Goal: Task Accomplishment & Management: Manage account settings

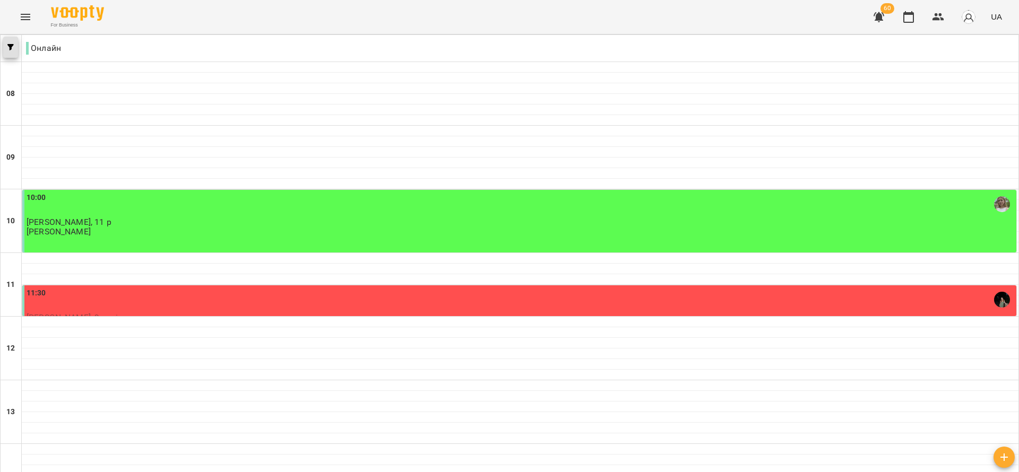
click at [13, 56] on button "button" at bounding box center [10, 47] width 15 height 21
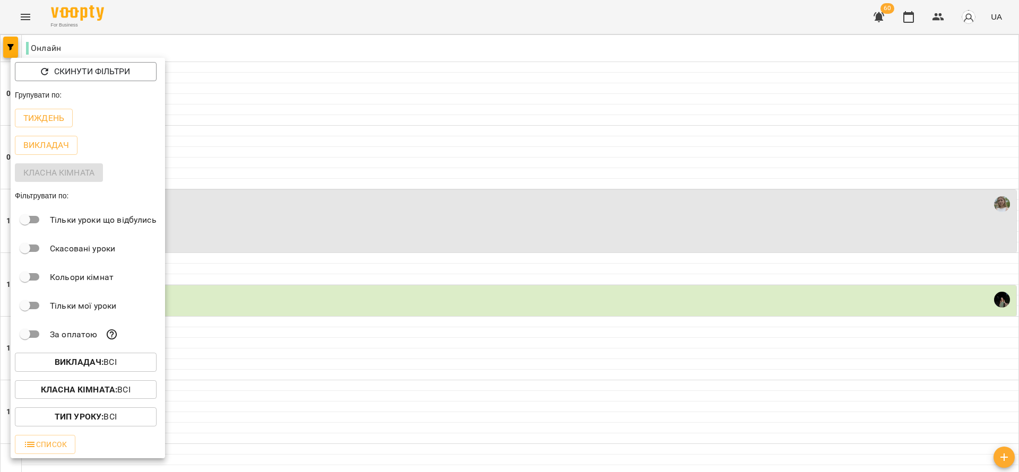
click at [317, 204] on div at bounding box center [509, 236] width 1019 height 472
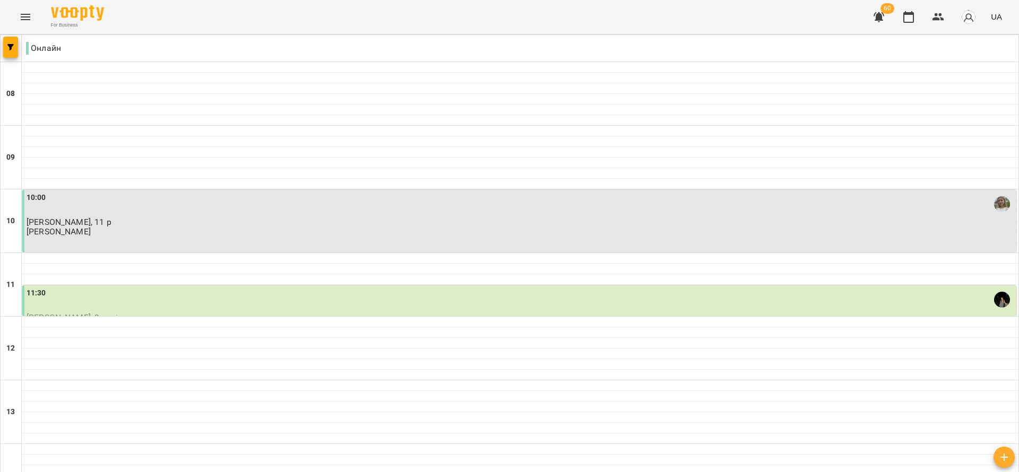
scroll to position [637, 0]
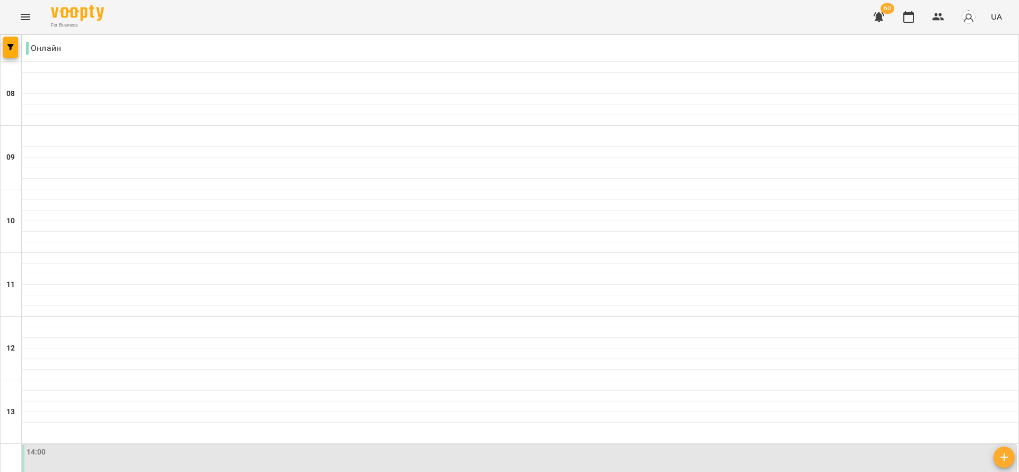
scroll to position [557, 0]
click at [944, 14] on icon "button" at bounding box center [938, 17] width 13 height 13
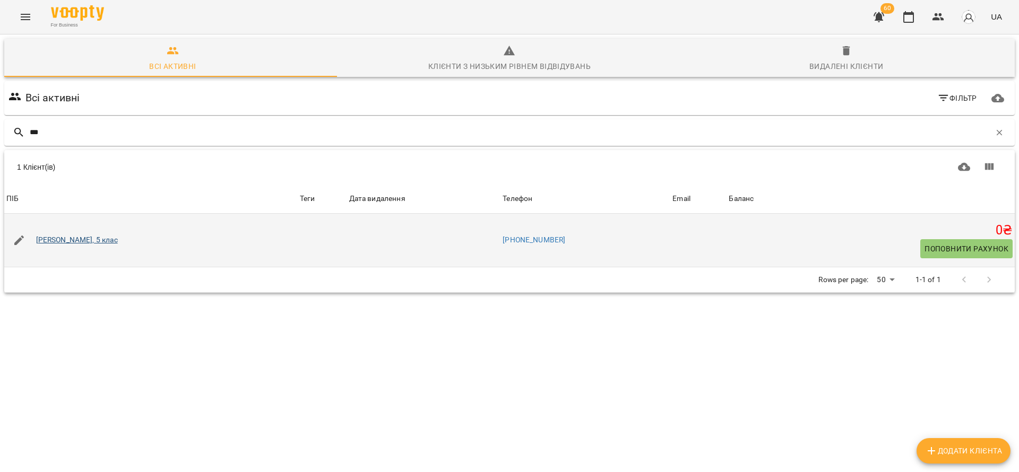
type input "***"
click at [75, 236] on link "[PERSON_NAME], 5 клас" at bounding box center [77, 240] width 82 height 11
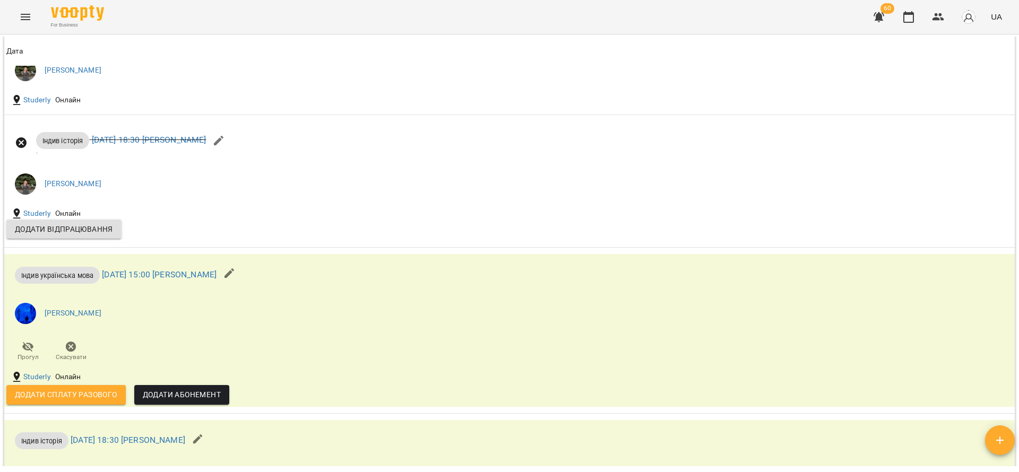
scroll to position [478, 0]
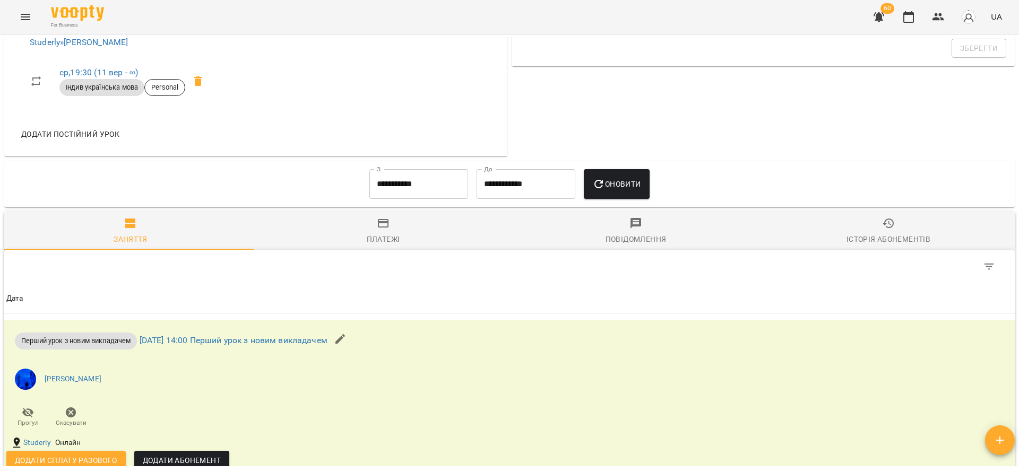
click at [409, 194] on input "**********" at bounding box center [418, 184] width 99 height 30
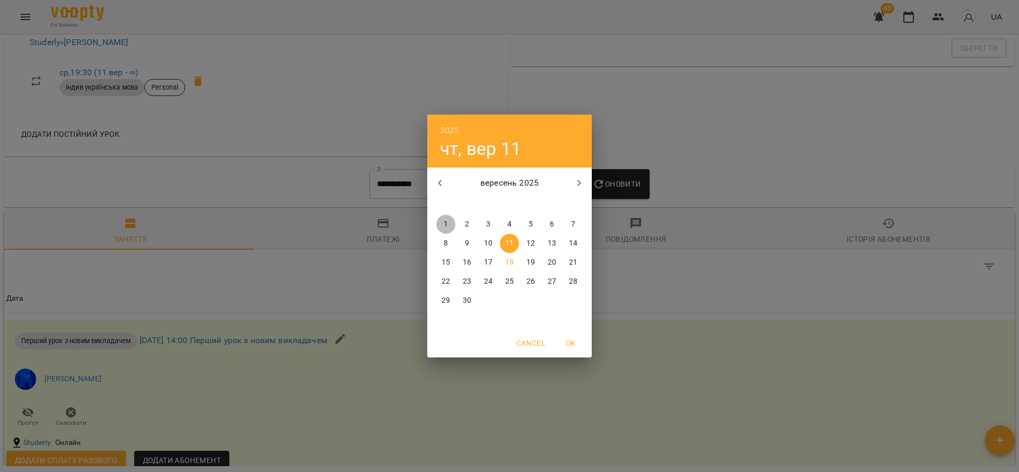
drag, startPoint x: 447, startPoint y: 222, endPoint x: 651, endPoint y: 201, distance: 204.9
click at [448, 222] on span "1" at bounding box center [445, 224] width 19 height 11
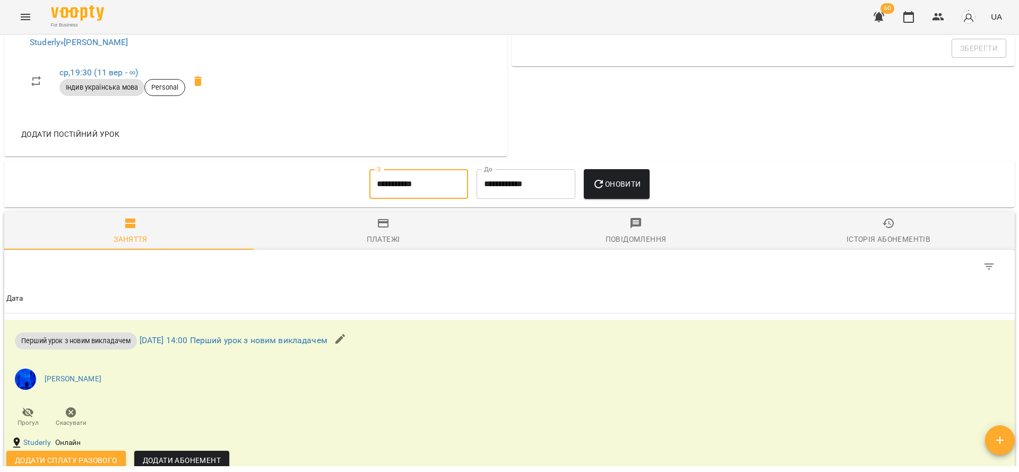
click at [619, 181] on span "Оновити" at bounding box center [616, 184] width 48 height 13
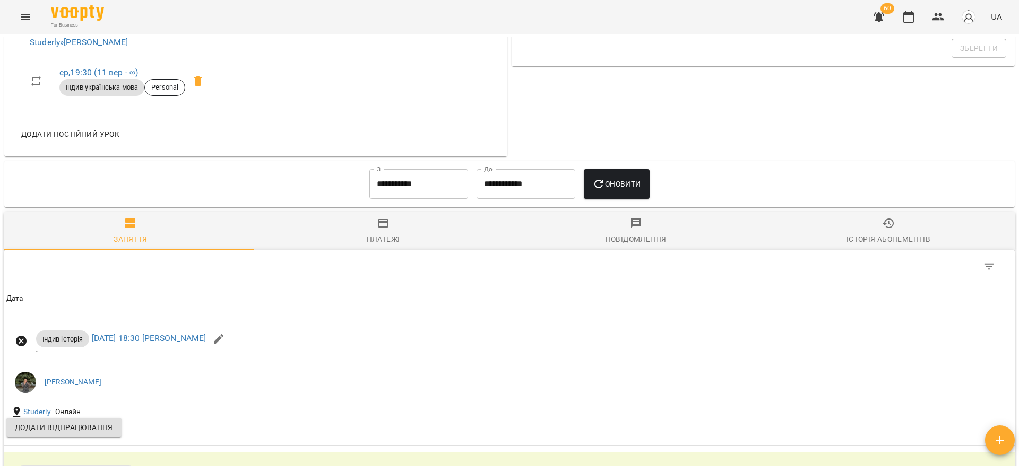
click at [404, 160] on div "**********" at bounding box center [509, 184] width 1015 height 51
click at [413, 180] on input "**********" at bounding box center [418, 184] width 99 height 30
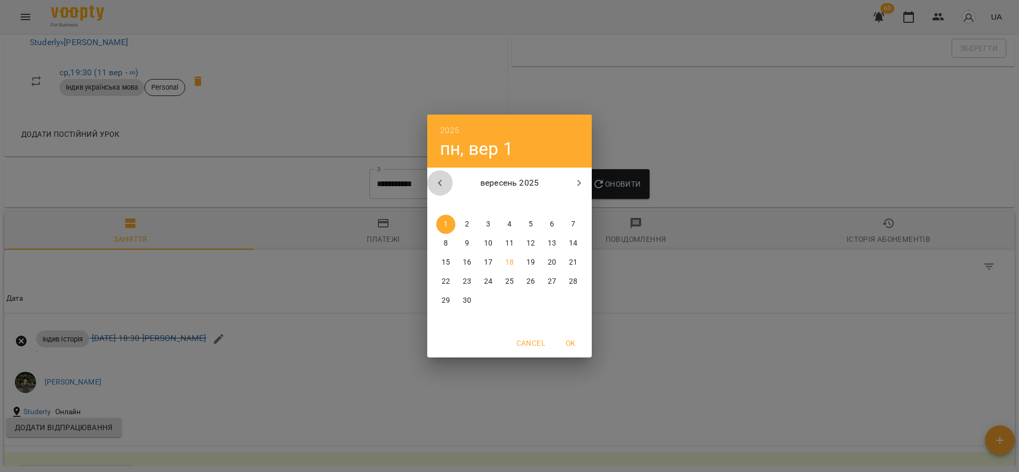
click at [439, 184] on icon "button" at bounding box center [440, 183] width 13 height 13
click at [501, 241] on span "7" at bounding box center [509, 243] width 19 height 11
type input "**********"
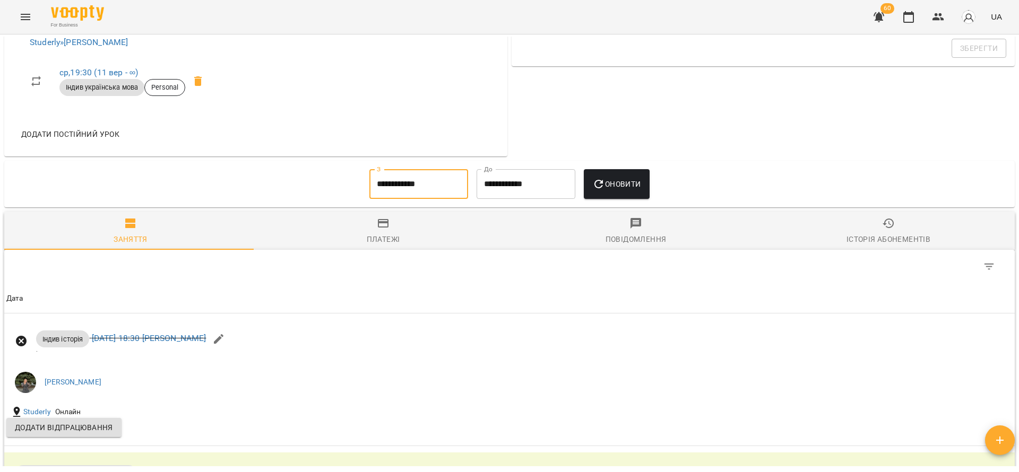
click at [624, 181] on span "Оновити" at bounding box center [616, 184] width 48 height 13
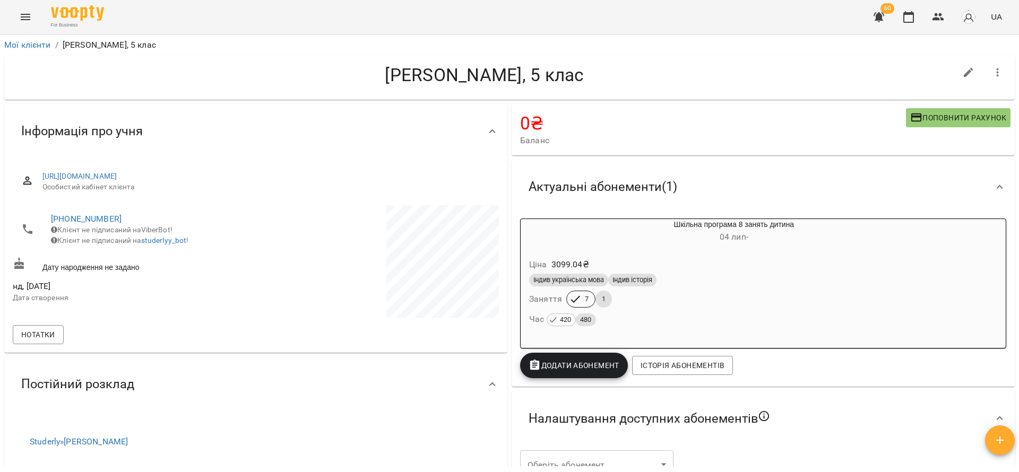
scroll to position [637, 0]
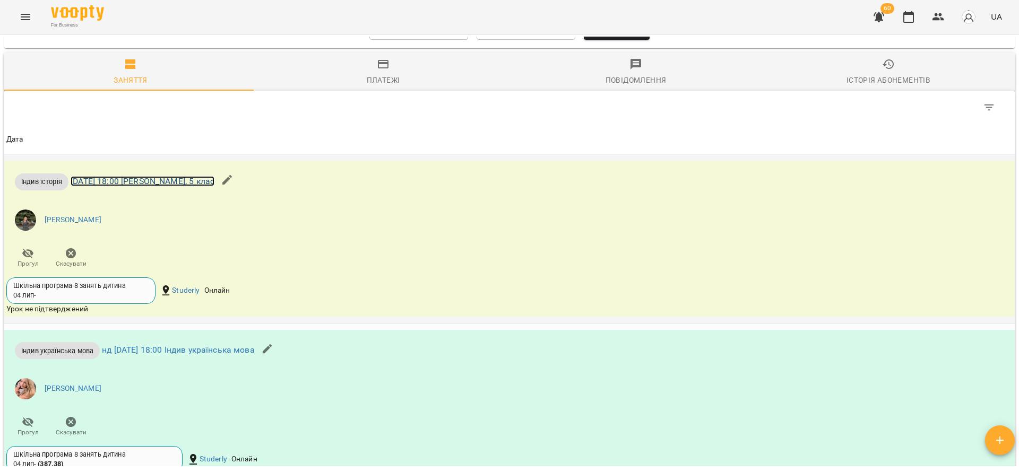
click at [141, 184] on link "чт 07 серп 2025 18:00 Іванна Чечуліна, 5 клас" at bounding box center [143, 181] width 144 height 10
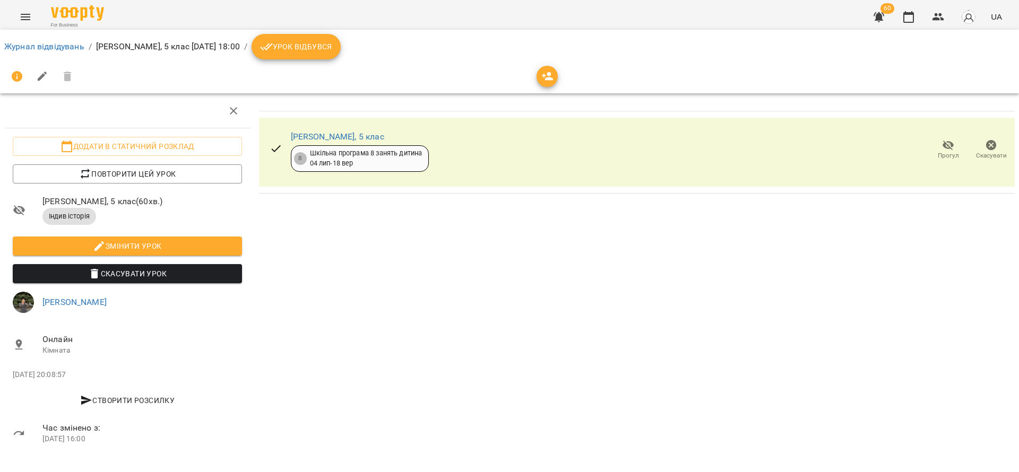
click at [986, 148] on icon "button" at bounding box center [991, 145] width 11 height 11
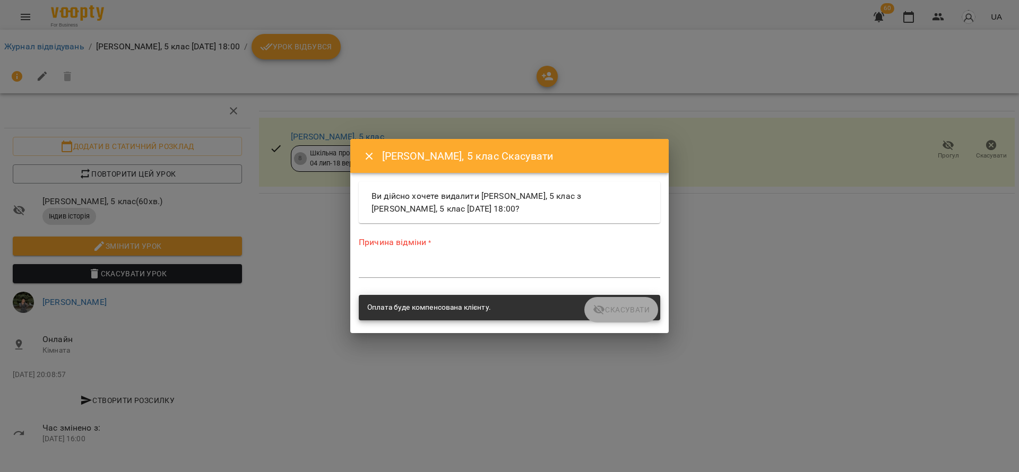
click at [528, 271] on textarea at bounding box center [509, 269] width 301 height 10
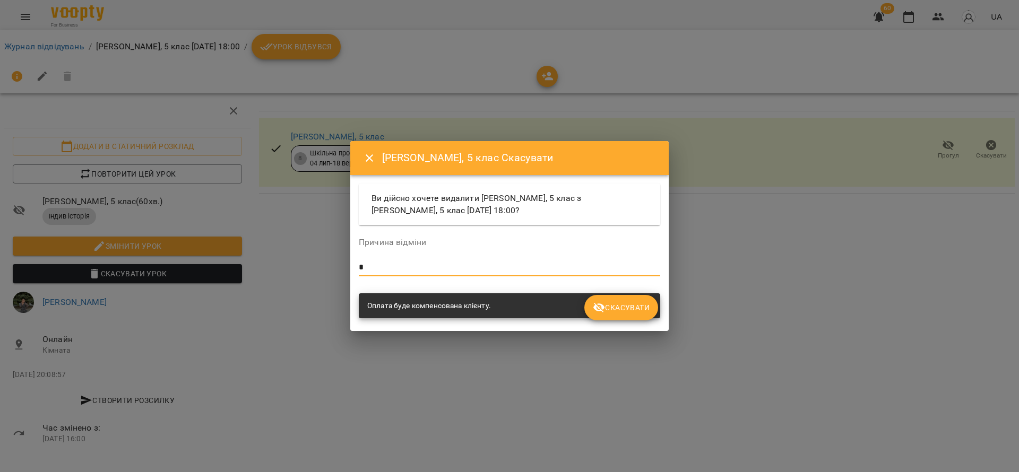
type textarea "*"
click at [629, 311] on span "Скасувати" at bounding box center [621, 307] width 57 height 13
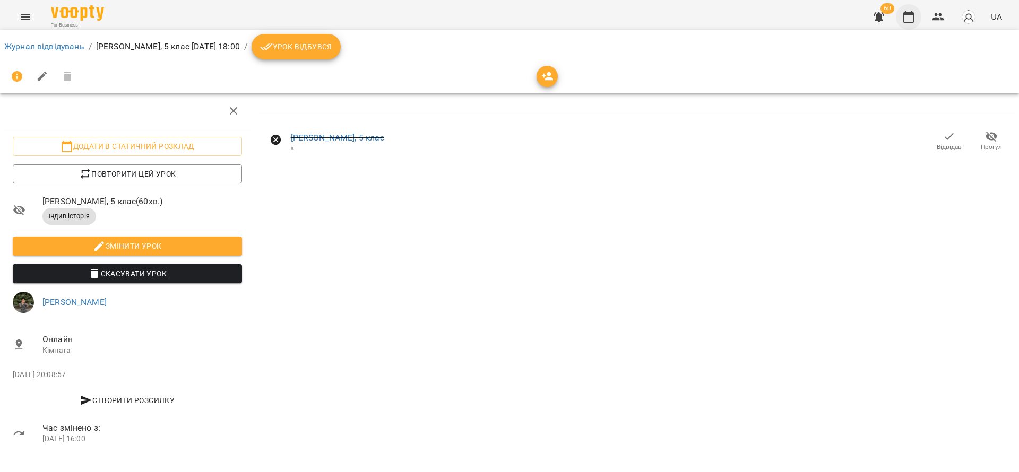
click at [911, 13] on icon "button" at bounding box center [908, 17] width 11 height 12
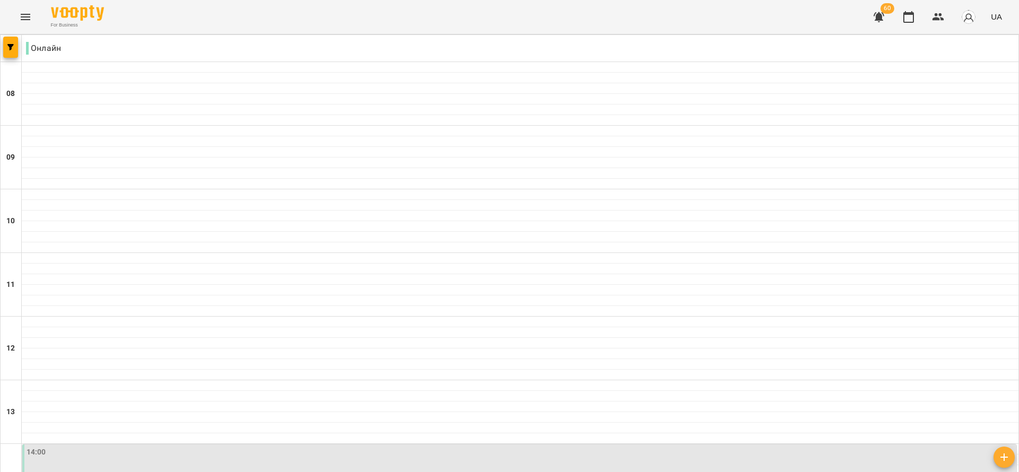
scroll to position [318, 0]
click at [149, 447] on div "14:00" at bounding box center [521, 459] width 988 height 24
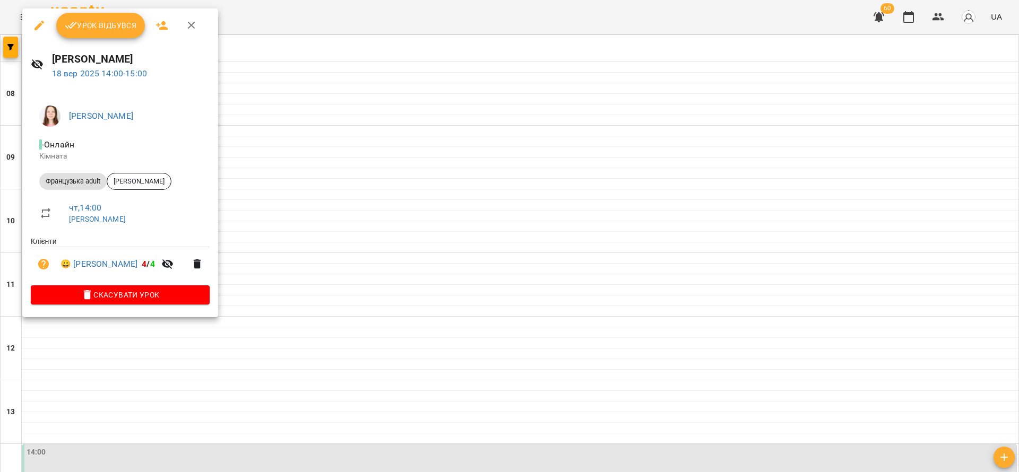
click at [96, 22] on span "Урок відбувся" at bounding box center [101, 25] width 72 height 13
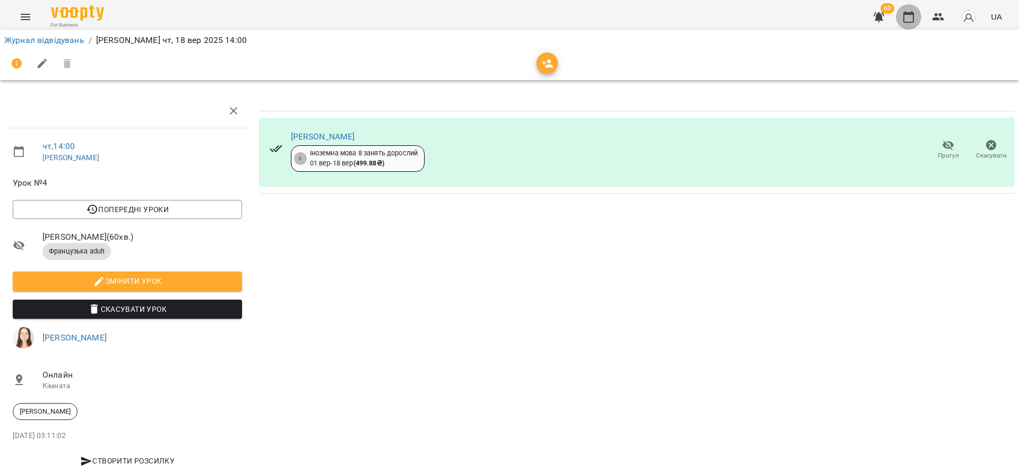
click at [902, 20] on button "button" at bounding box center [908, 16] width 25 height 25
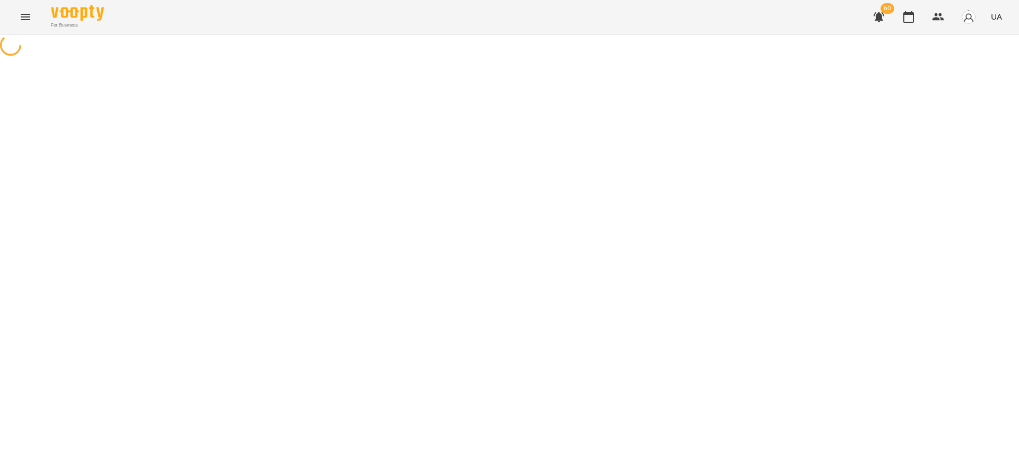
click at [889, 18] on button "button" at bounding box center [878, 16] width 25 height 25
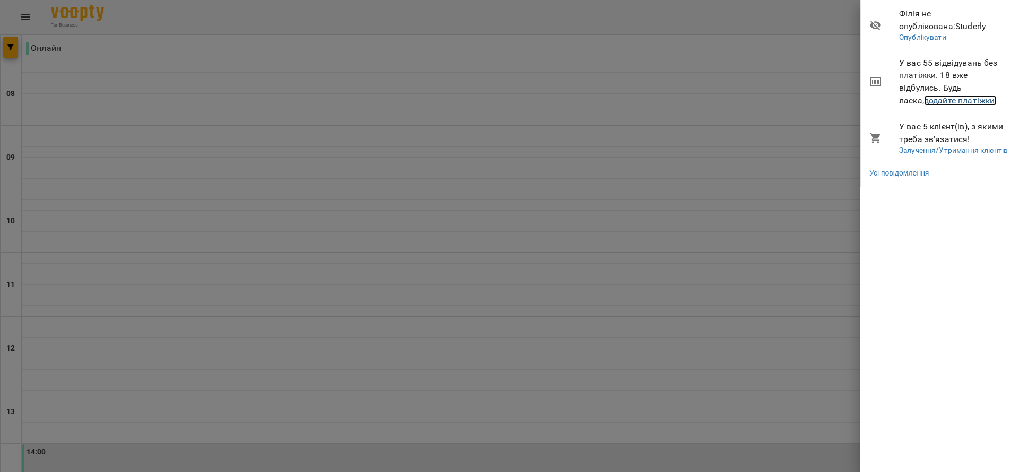
click at [937, 96] on link "додайте платіжки!" at bounding box center [960, 101] width 73 height 10
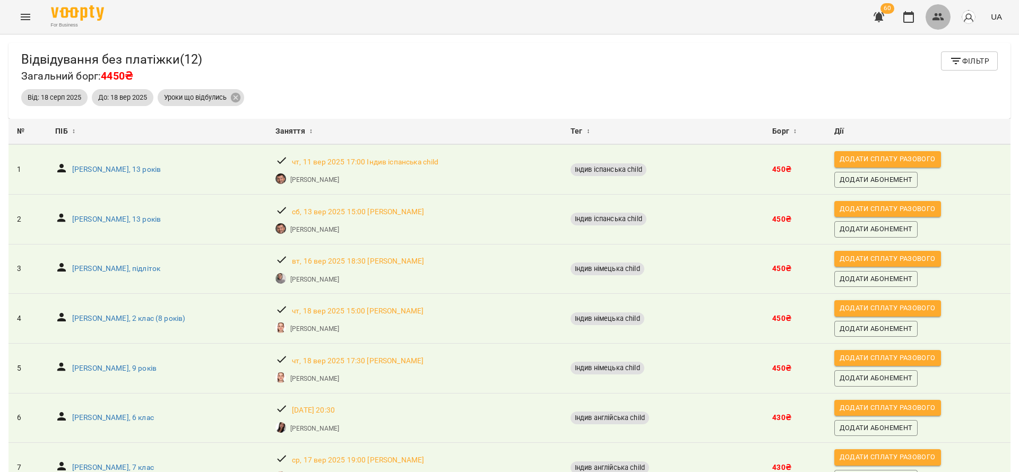
click at [940, 18] on icon "button" at bounding box center [938, 17] width 13 height 13
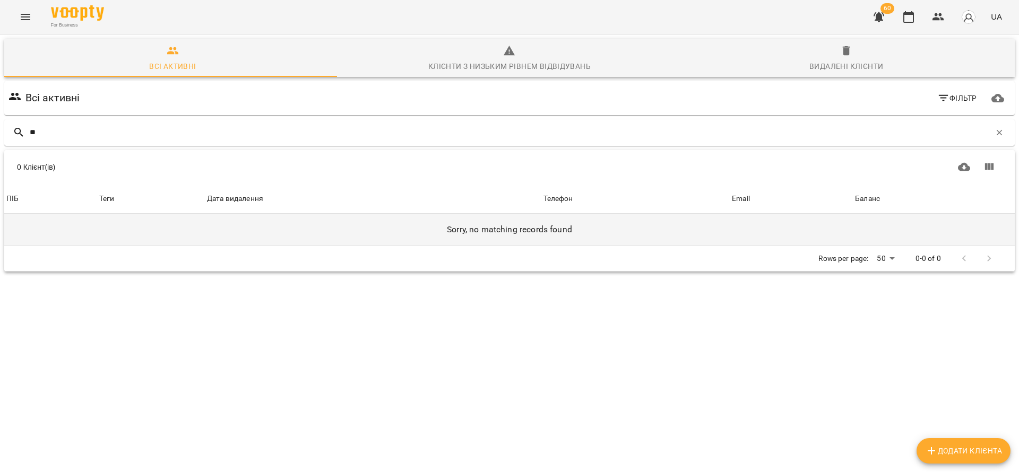
type input "*"
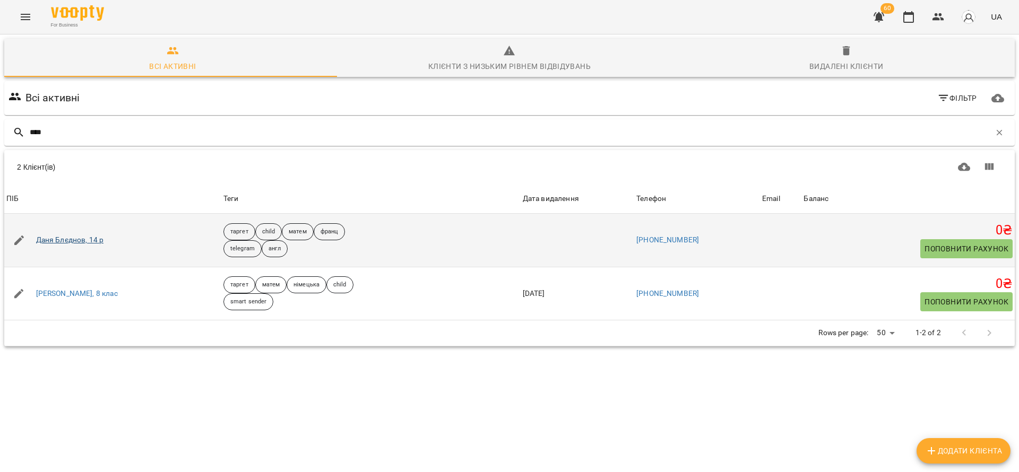
type input "****"
click at [83, 240] on link "Даня Блєднов, 14 р" at bounding box center [70, 240] width 68 height 11
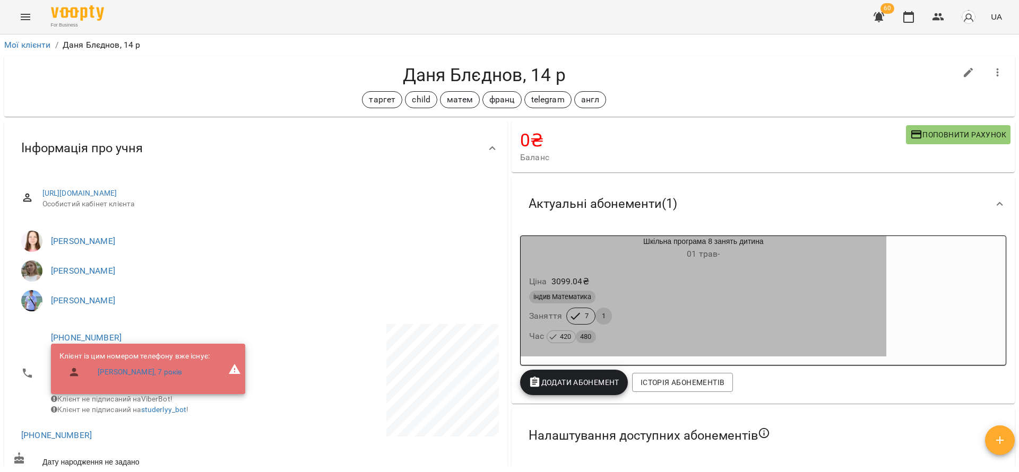
click at [696, 326] on div "індив Математика Заняття 7 1 Час 420 480" at bounding box center [703, 317] width 353 height 57
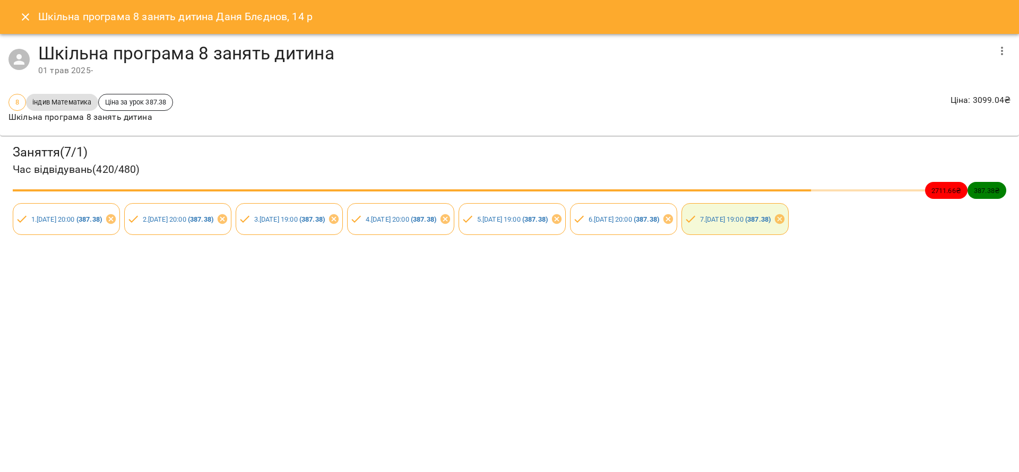
drag, startPoint x: 394, startPoint y: 346, endPoint x: 151, endPoint y: 174, distance: 297.6
click at [392, 347] on div "Шкільна програма 8 занять дитина Даня Блєднов, 14 р Шкільна програма 8 занять д…" at bounding box center [509, 236] width 1019 height 472
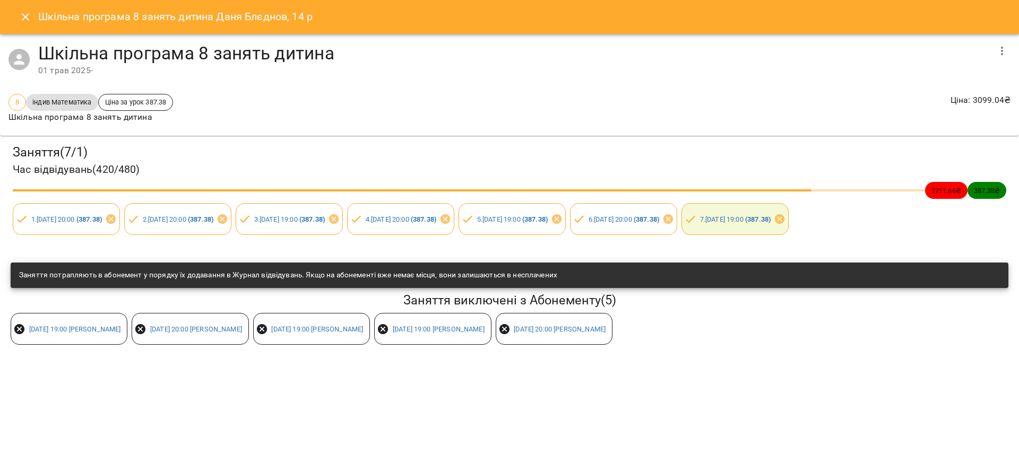
click at [987, 44] on h4 "Шкільна програма 8 занять дитина" at bounding box center [513, 53] width 951 height 22
click at [991, 46] on button "button" at bounding box center [1001, 50] width 25 height 25
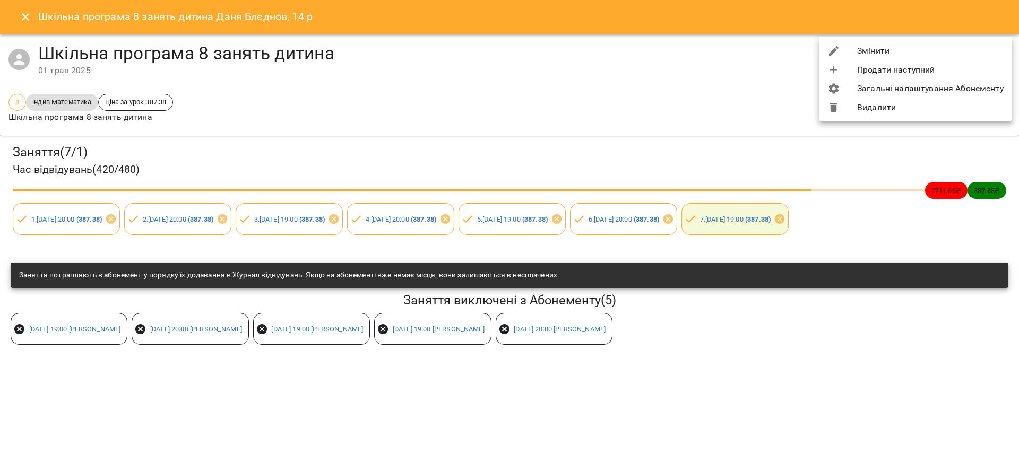
click at [1002, 46] on li "Змінити" at bounding box center [915, 50] width 193 height 19
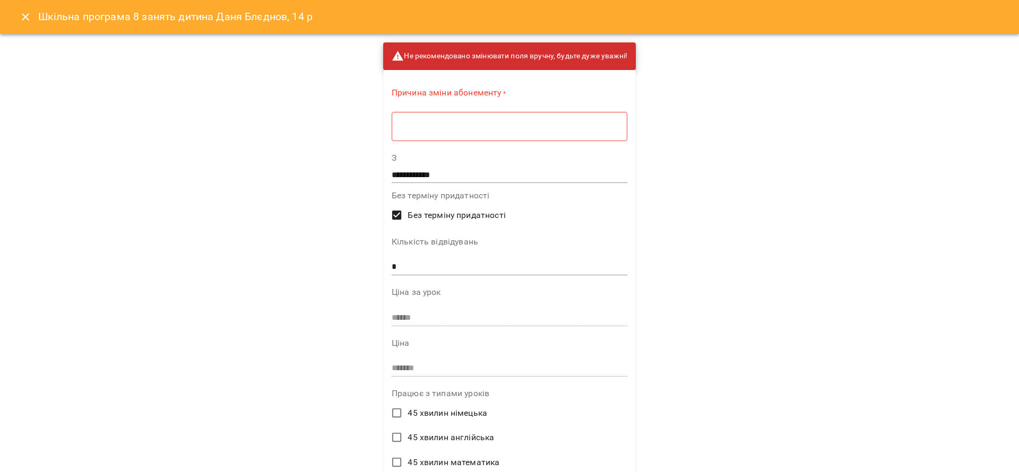
click at [929, 48] on div "**********" at bounding box center [509, 236] width 1019 height 472
click at [32, 9] on button "Close" at bounding box center [25, 16] width 25 height 25
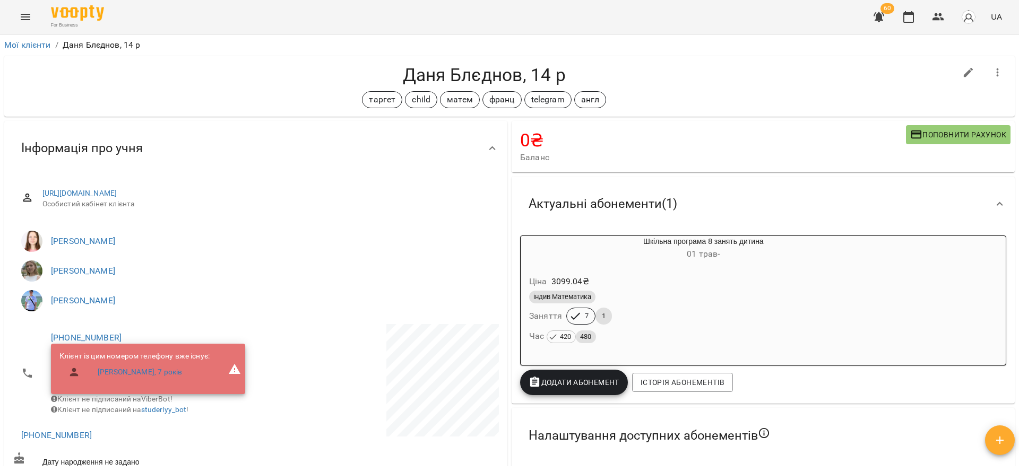
click at [987, 79] on button "button" at bounding box center [997, 72] width 25 height 25
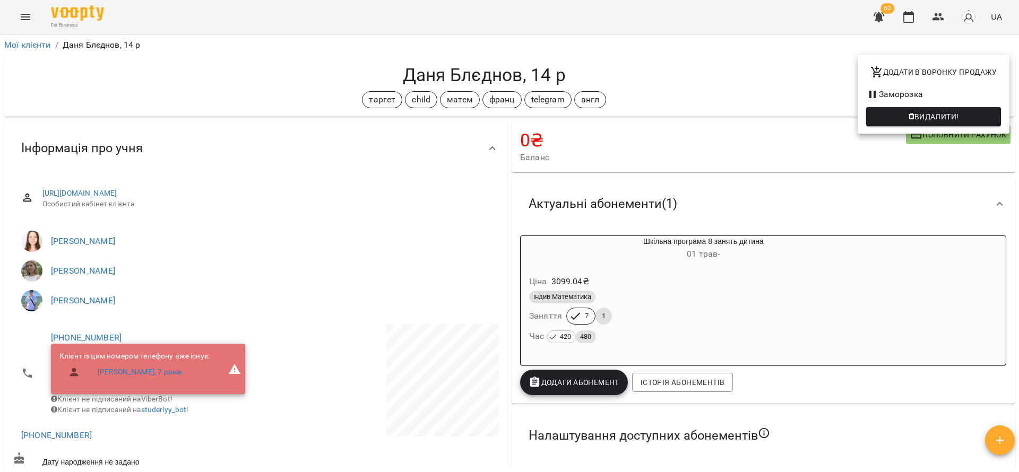
drag, startPoint x: 920, startPoint y: 78, endPoint x: 664, endPoint y: 84, distance: 255.9
click at [666, 84] on div "Додати в воронку продажу Заморозка Видалити!" at bounding box center [509, 236] width 1019 height 472
click at [664, 84] on div at bounding box center [509, 236] width 1019 height 472
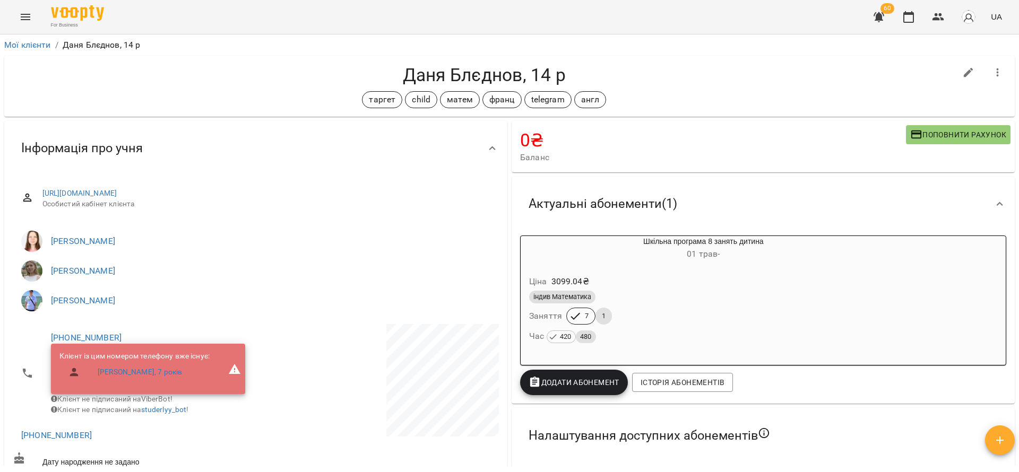
click at [991, 70] on icon "button" at bounding box center [997, 72] width 13 height 13
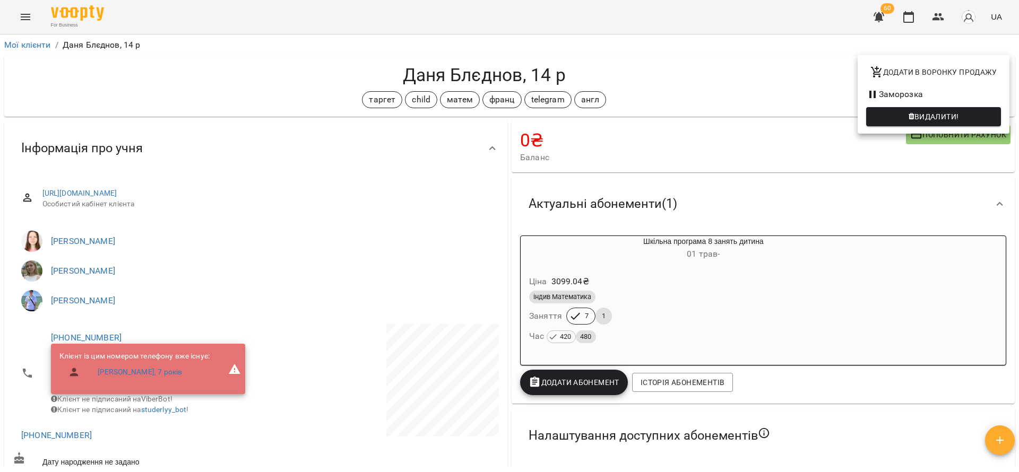
click at [622, 283] on div at bounding box center [509, 236] width 1019 height 472
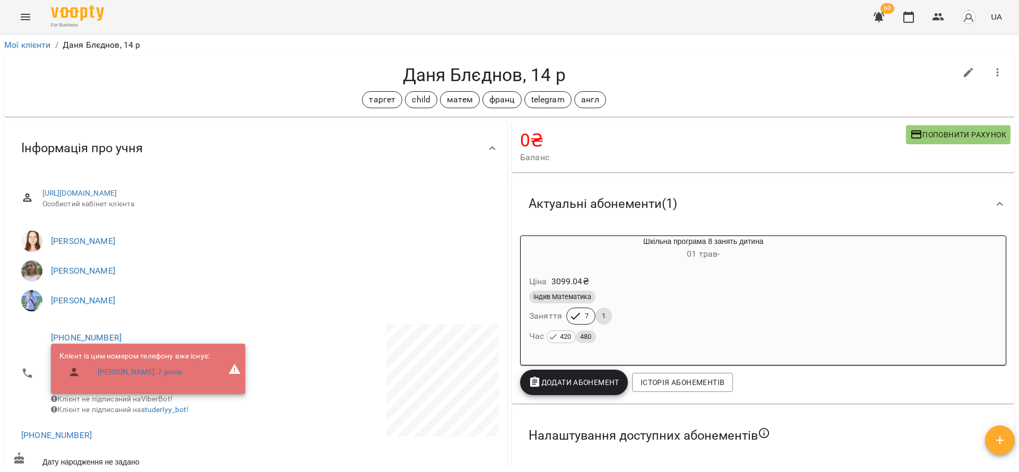
click at [745, 288] on div "Додати в воронку продажу Заморозка Видалити!" at bounding box center [509, 236] width 1019 height 472
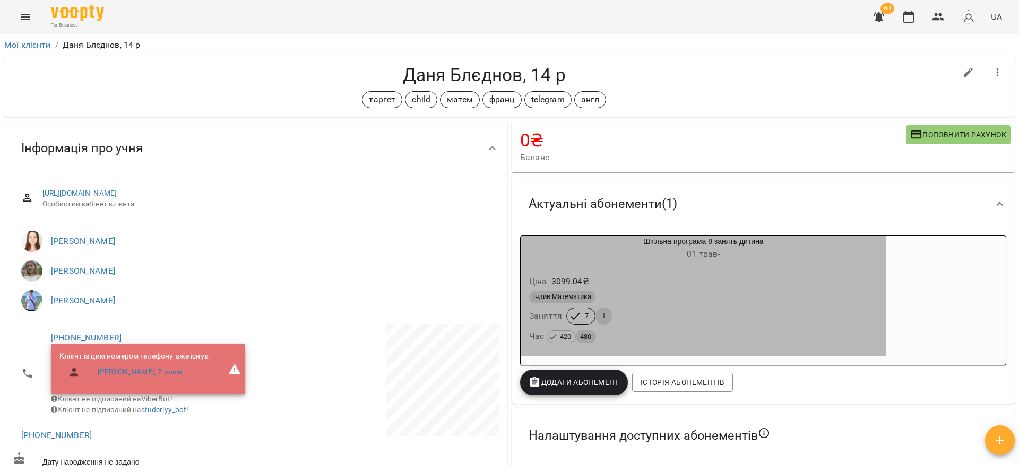
click at [745, 288] on div "Ціна 3099.04 ₴" at bounding box center [703, 281] width 353 height 19
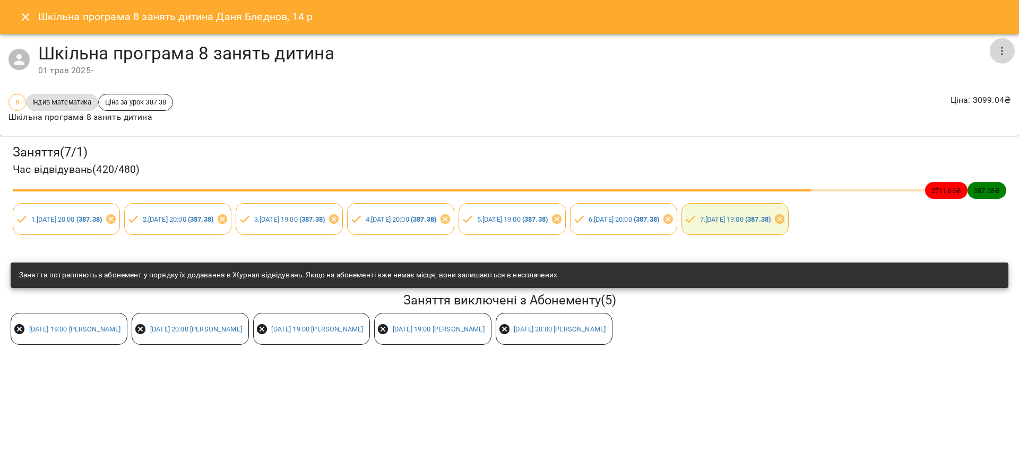
click at [997, 53] on icon "button" at bounding box center [1002, 51] width 13 height 13
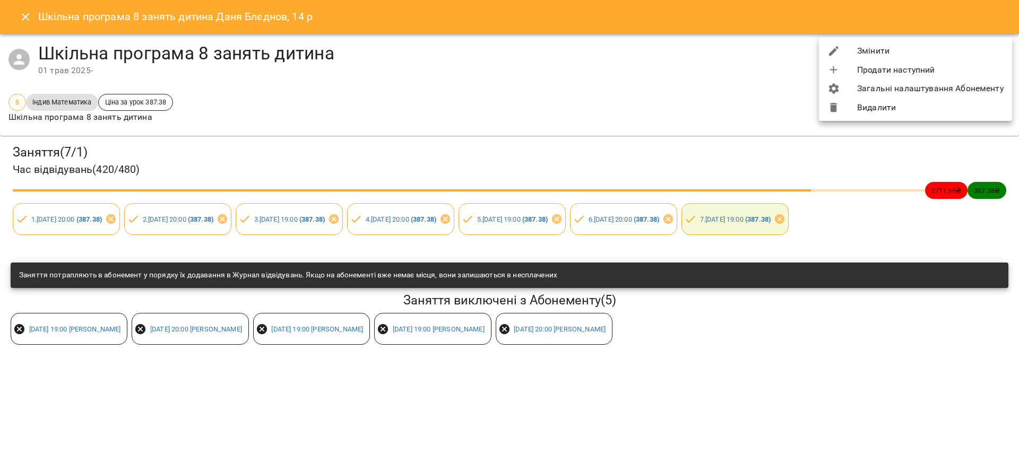
click at [932, 50] on li "Змінити" at bounding box center [915, 50] width 193 height 19
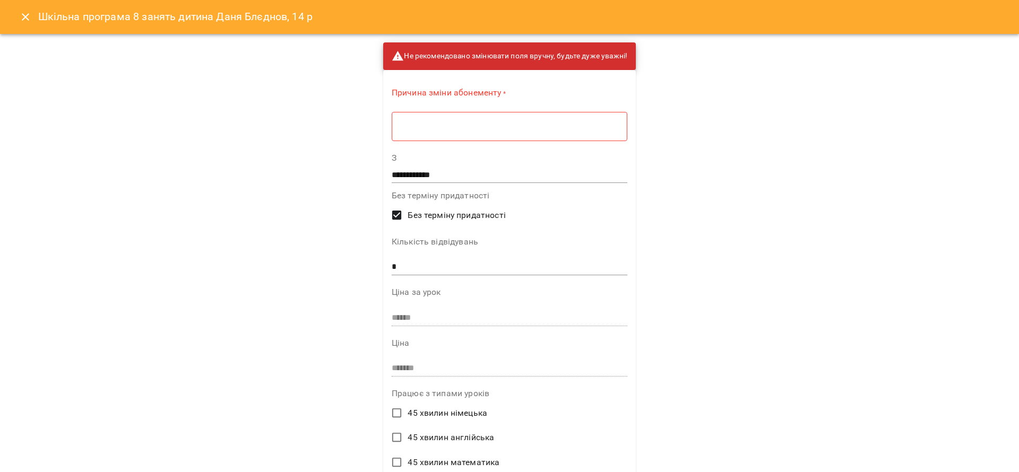
click at [435, 132] on div "* ​" at bounding box center [510, 126] width 236 height 30
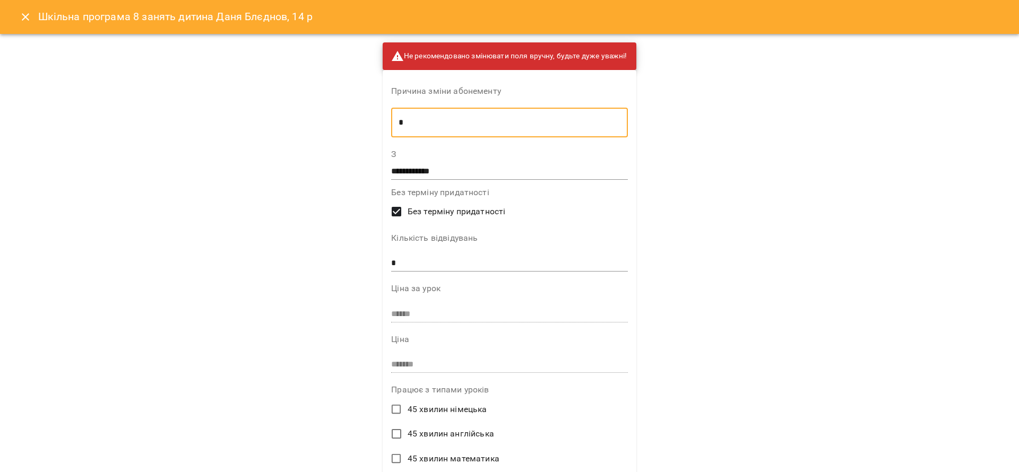
type textarea "*"
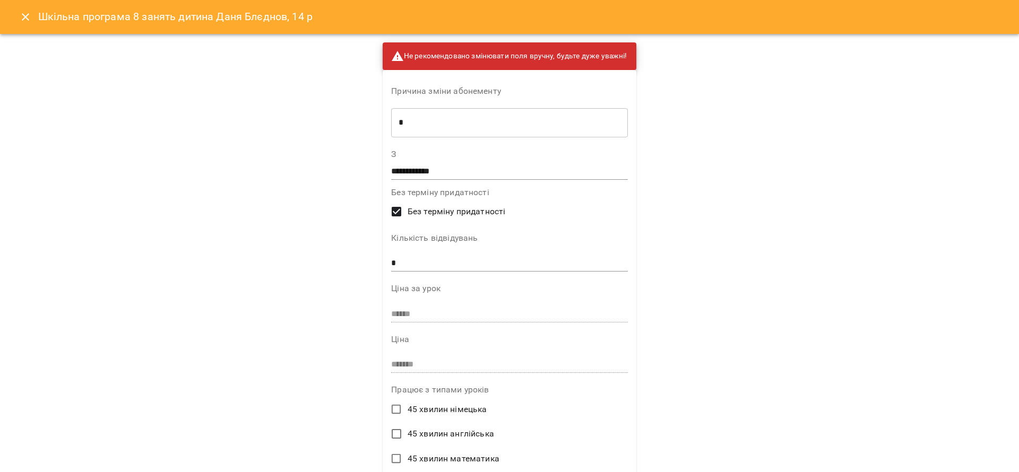
click at [433, 209] on span "Без терміну придатності" at bounding box center [457, 211] width 98 height 13
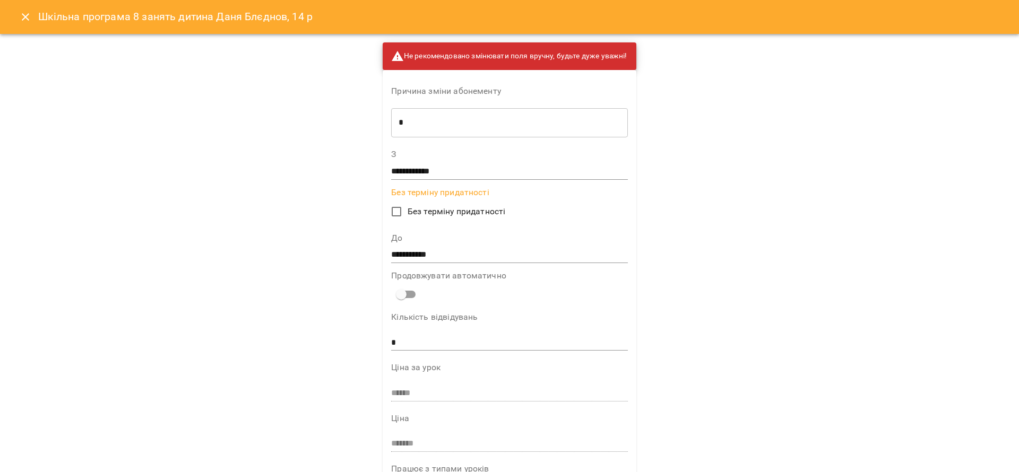
click at [435, 250] on input "**********" at bounding box center [509, 255] width 236 height 17
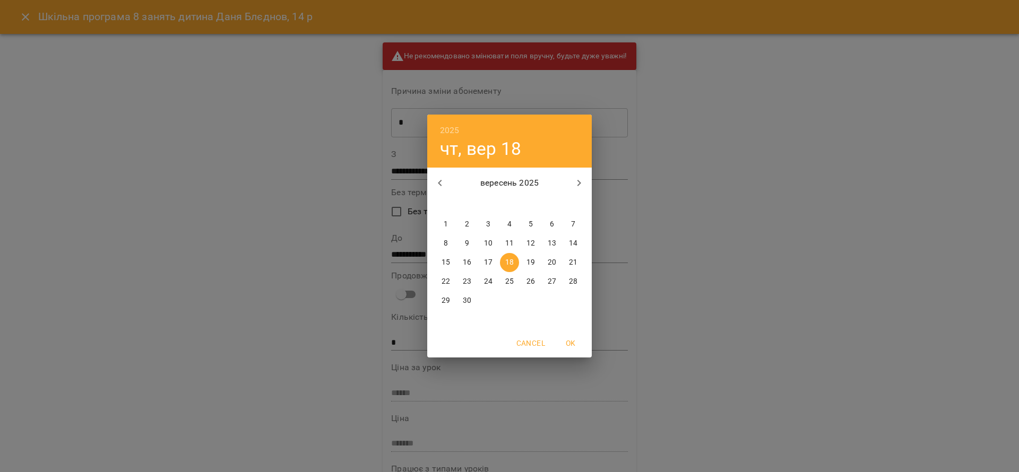
click at [484, 259] on p "17" at bounding box center [488, 262] width 8 height 11
type input "**********"
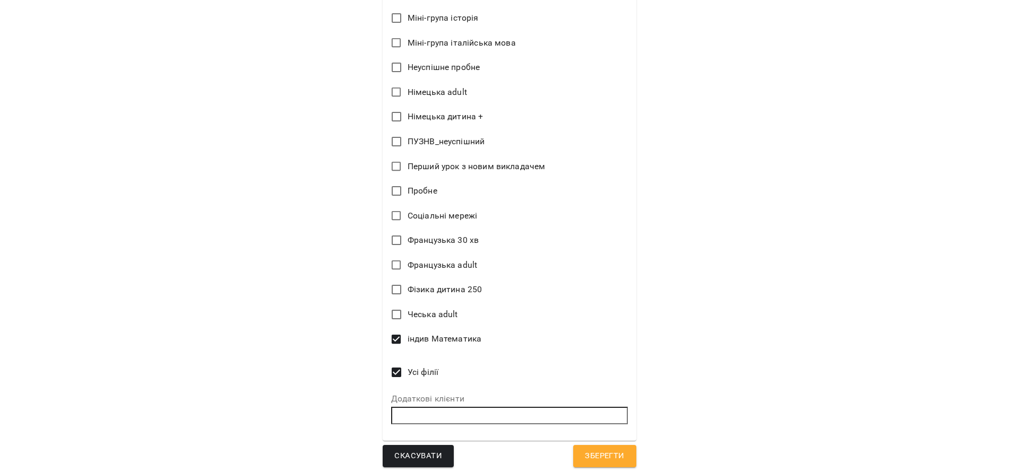
scroll to position [1586, 0]
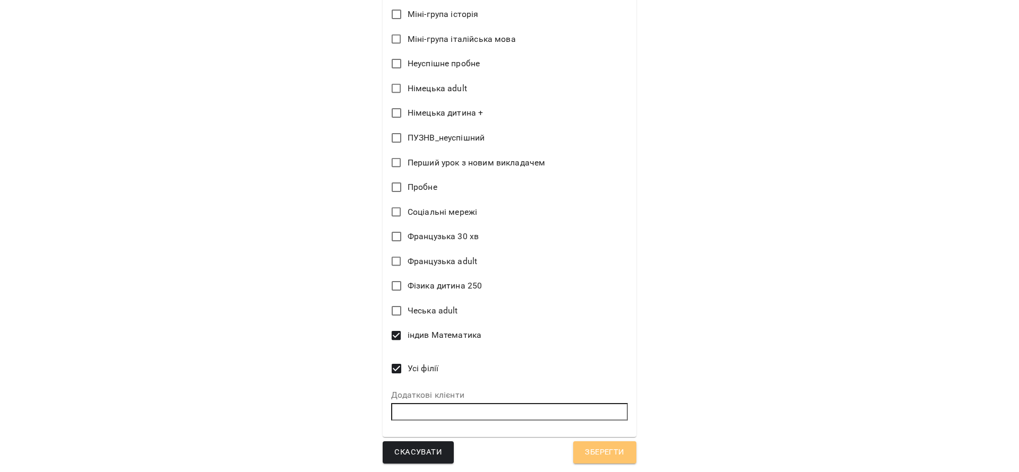
click at [590, 451] on span "Зберегти" at bounding box center [604, 453] width 39 height 14
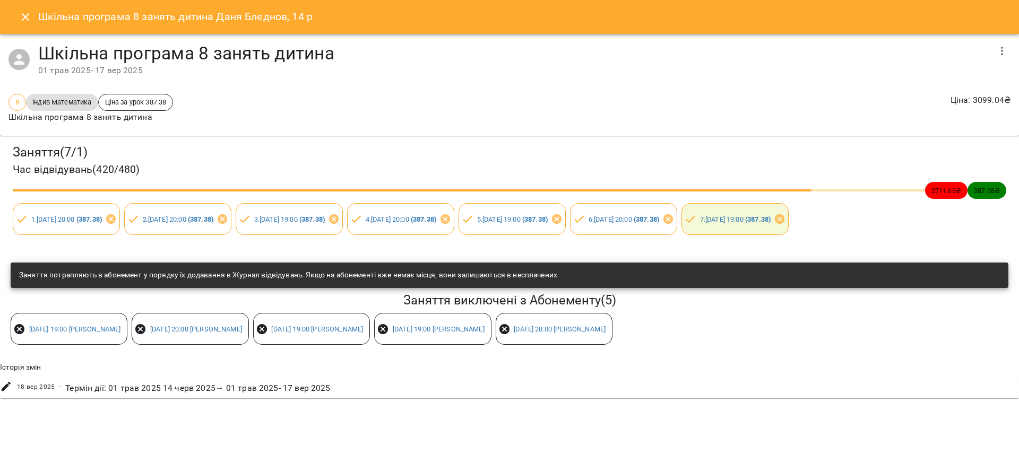
click at [21, 12] on icon "Close" at bounding box center [25, 17] width 13 height 13
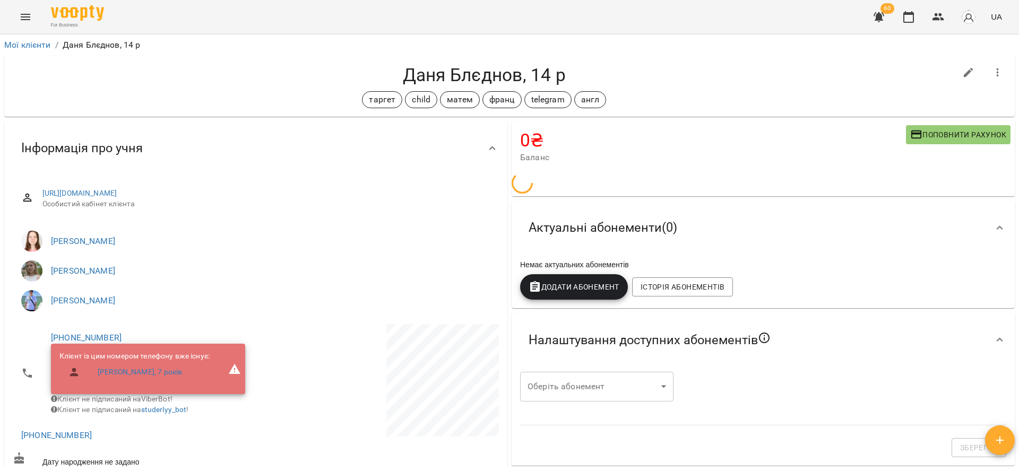
click at [583, 313] on div "Налаштування доступних абонементів" at bounding box center [763, 340] width 503 height 55
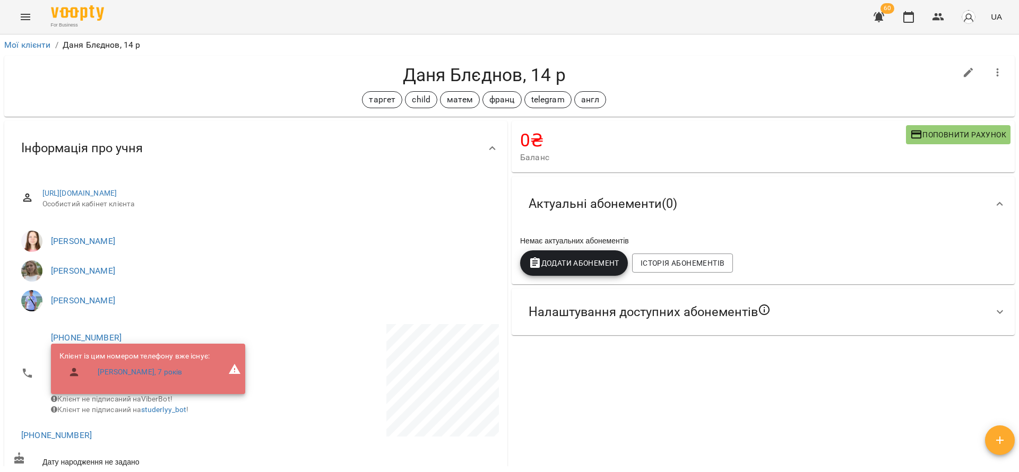
click at [572, 274] on button "Додати Абонемент" at bounding box center [574, 262] width 108 height 25
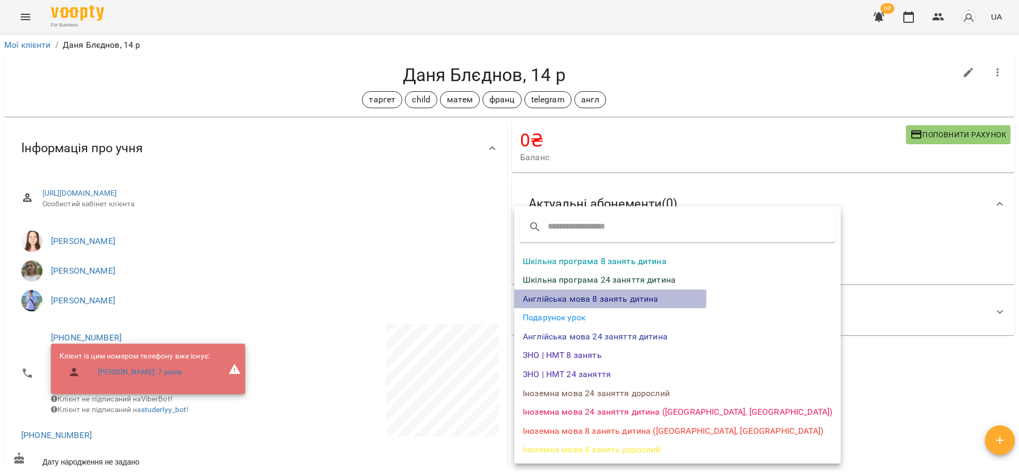
click at [572, 297] on li "Англійська мова 8 занять дитина" at bounding box center [677, 299] width 326 height 19
select select "*******"
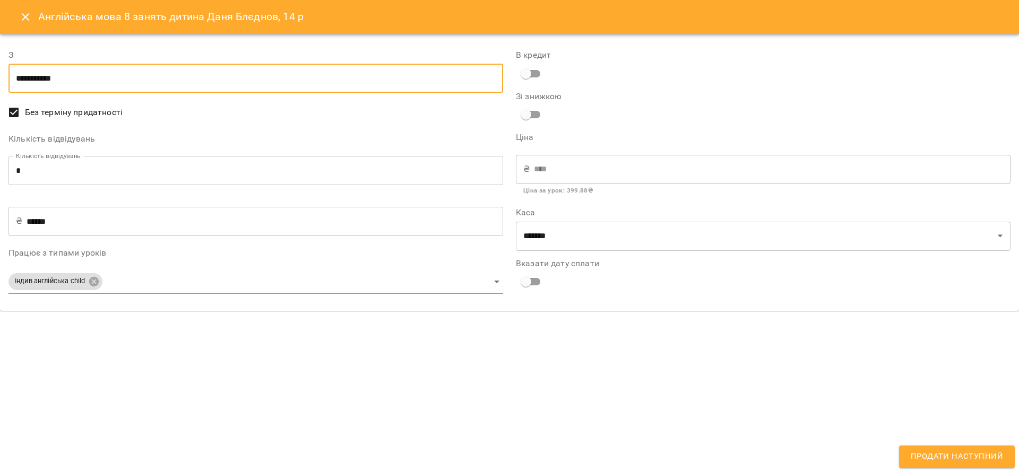
click at [107, 84] on input "**********" at bounding box center [255, 79] width 495 height 30
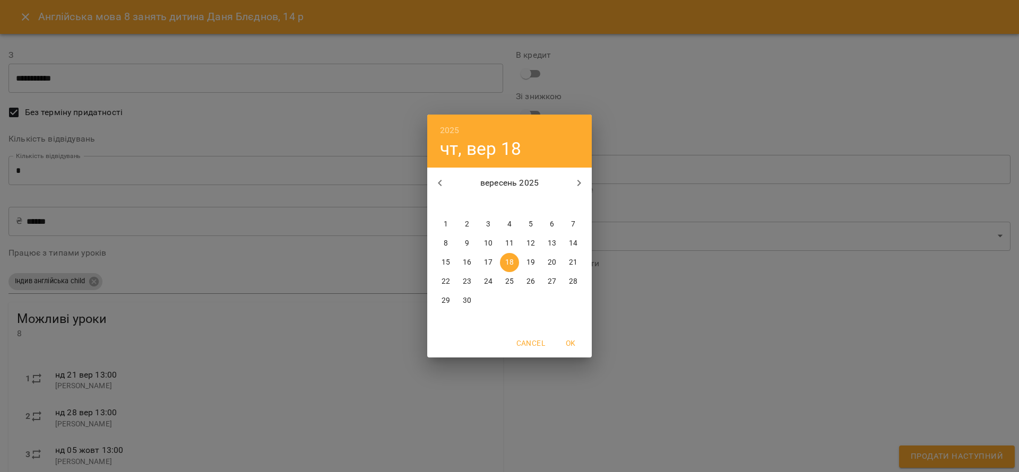
click at [443, 223] on span "1" at bounding box center [445, 224] width 19 height 11
type input "**********"
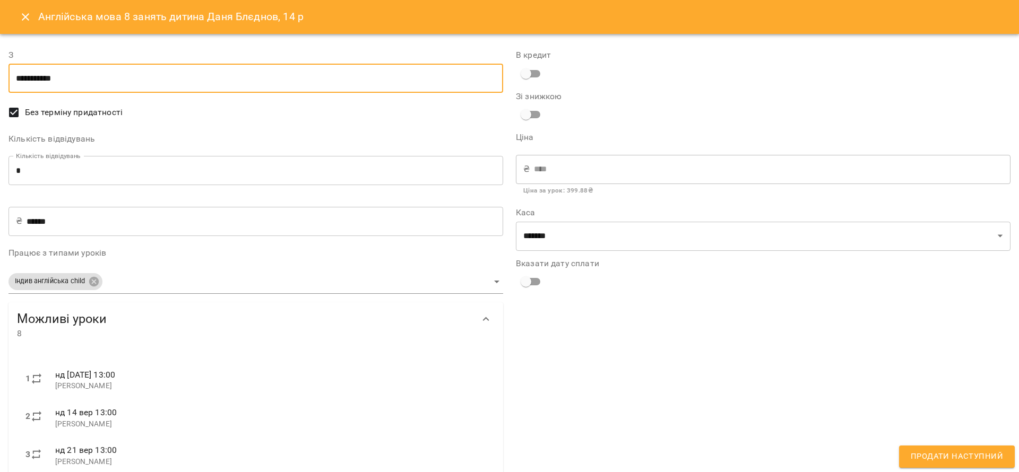
click at [914, 457] on span "Продати наступний" at bounding box center [957, 457] width 92 height 14
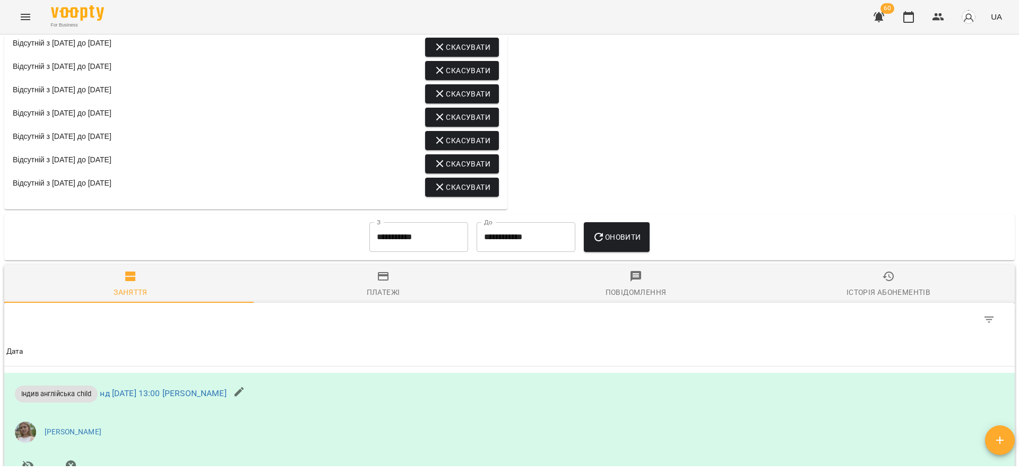
scroll to position [796, 0]
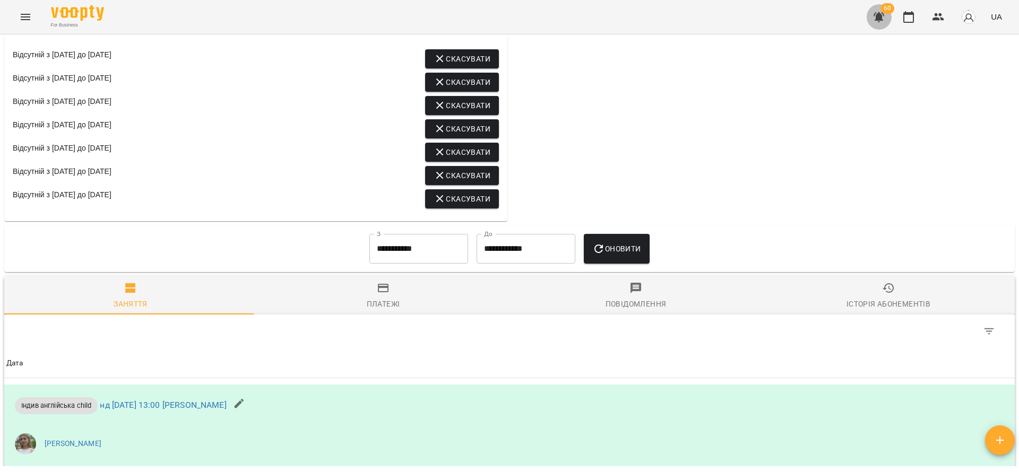
click at [884, 20] on icon "button" at bounding box center [879, 17] width 11 height 10
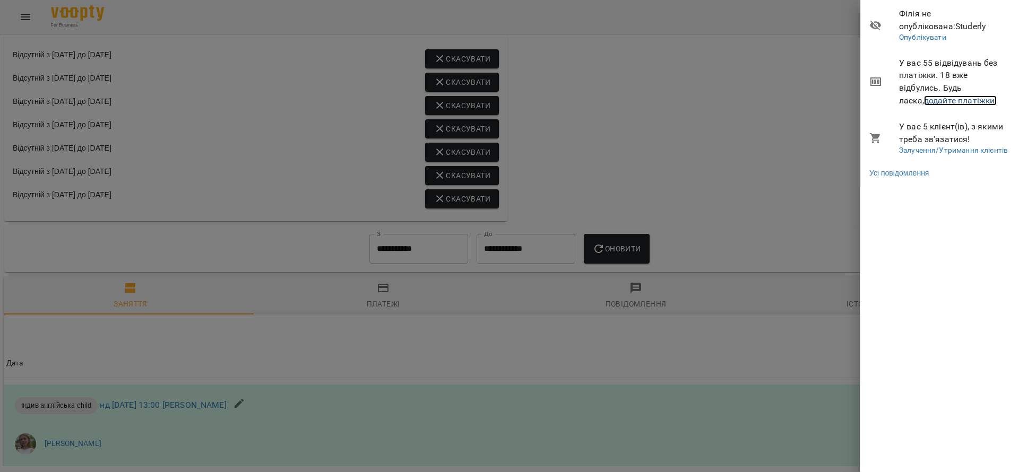
click at [933, 102] on link "додайте платіжки!" at bounding box center [960, 101] width 73 height 10
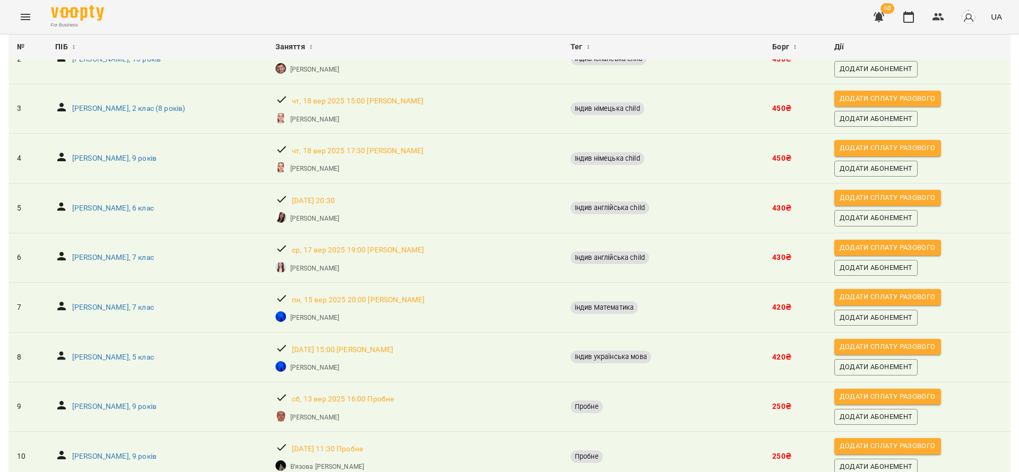
scroll to position [239, 0]
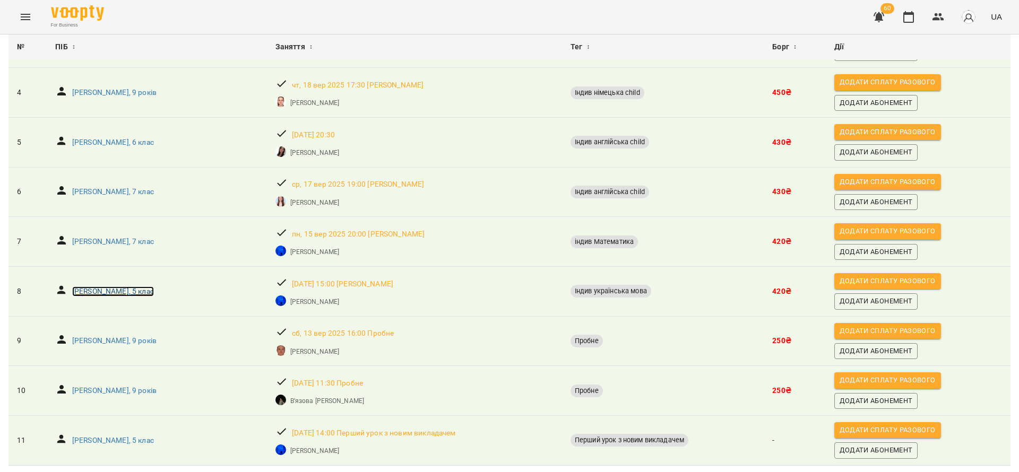
click at [129, 287] on p "[PERSON_NAME], 5 клас" at bounding box center [113, 292] width 82 height 11
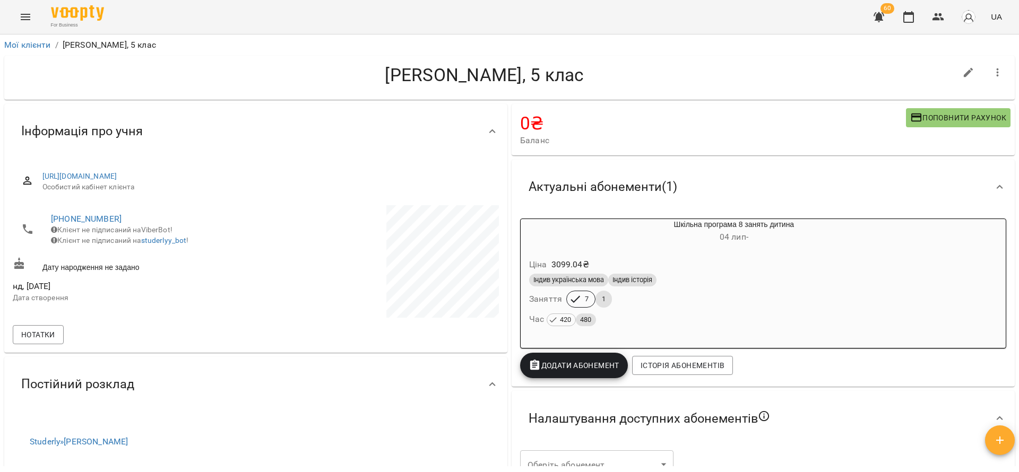
click at [697, 297] on div "Індив українська мова Індив історія Заняття 7 1 Час 420 480" at bounding box center [734, 300] width 414 height 57
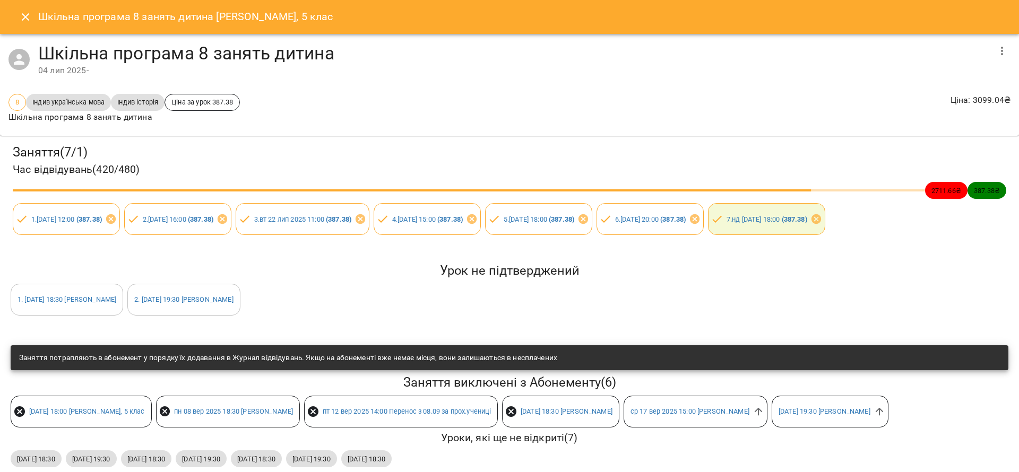
click at [996, 53] on icon "button" at bounding box center [1002, 51] width 13 height 13
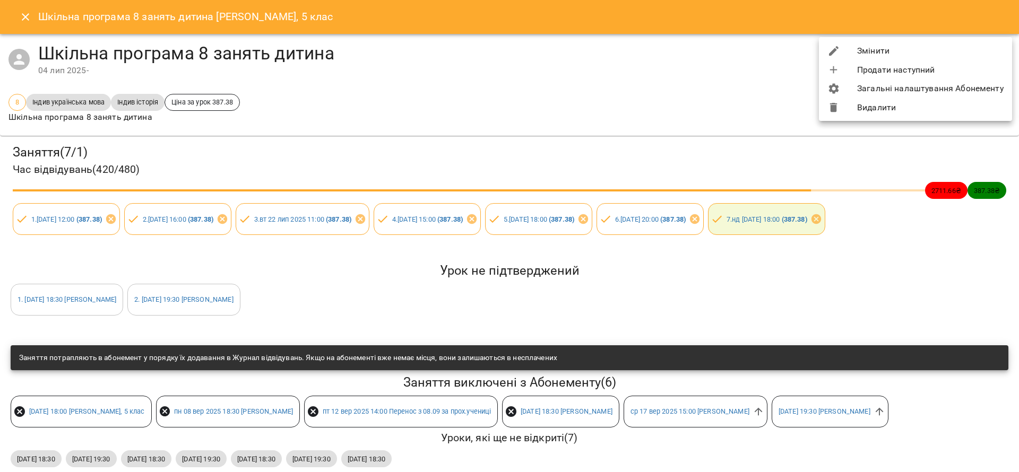
click at [908, 50] on li "Змінити" at bounding box center [915, 50] width 193 height 19
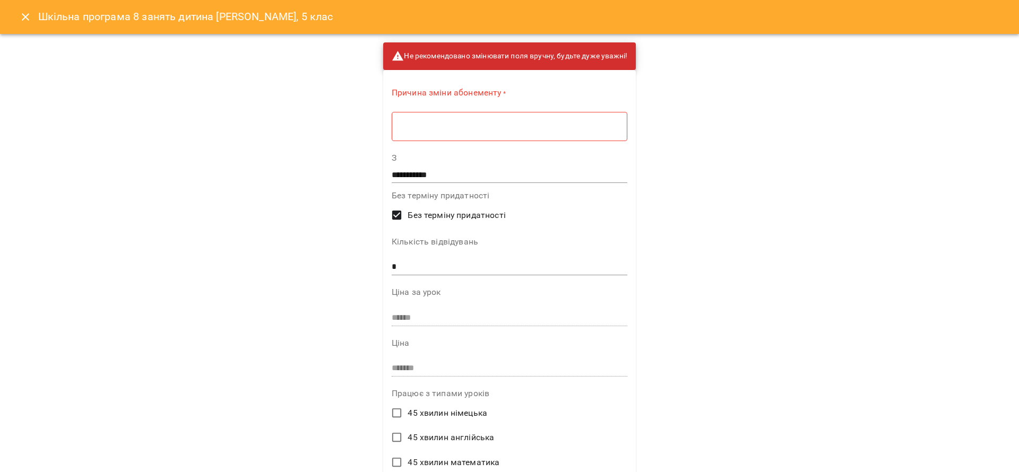
click at [453, 137] on div "* ​" at bounding box center [510, 126] width 236 height 30
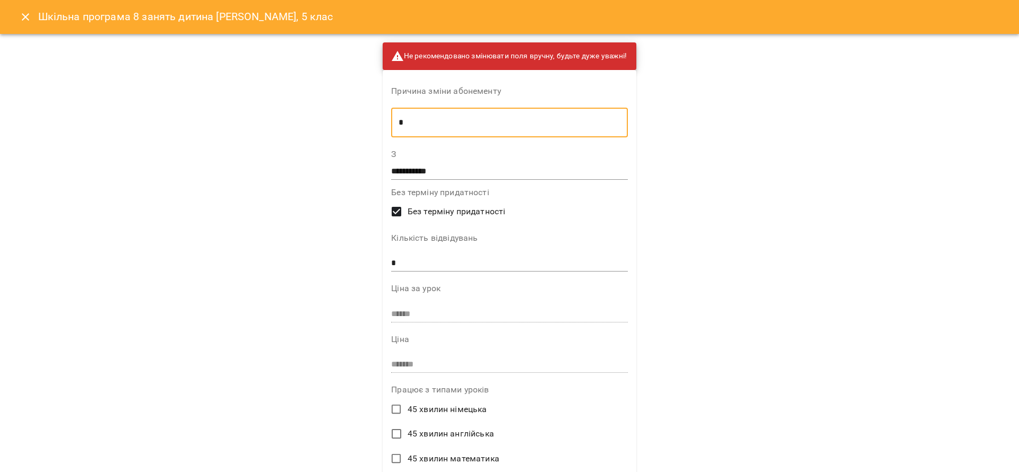
type textarea "*"
click at [431, 211] on span "Без терміну придатності" at bounding box center [457, 211] width 98 height 13
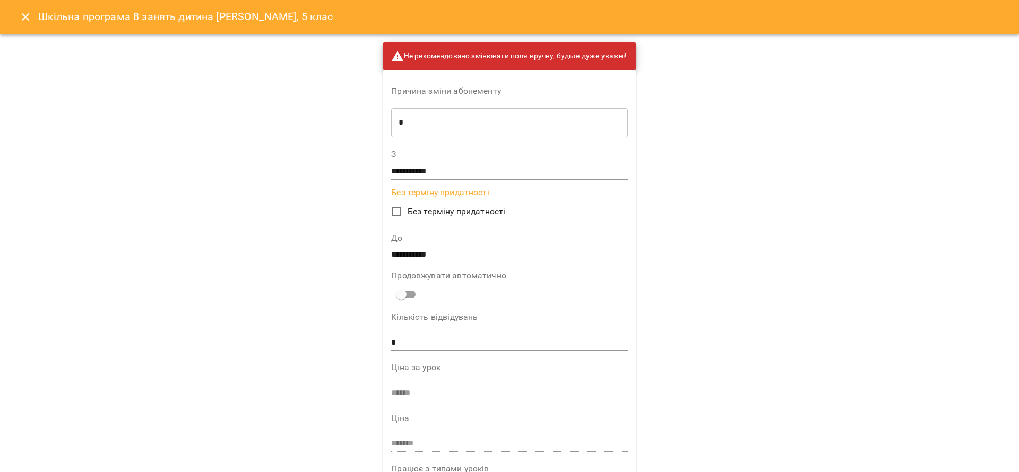
click at [419, 263] on input "**********" at bounding box center [509, 255] width 236 height 17
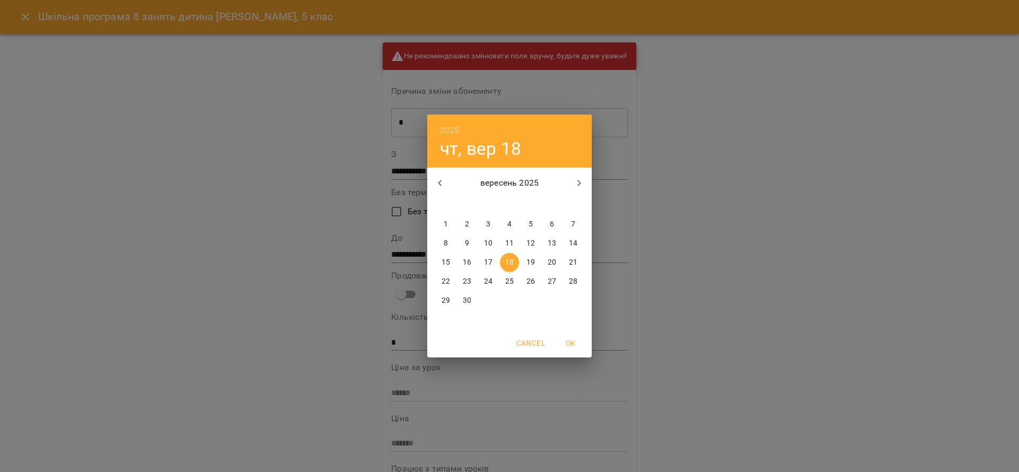
click at [488, 264] on p "17" at bounding box center [488, 262] width 8 height 11
type input "**********"
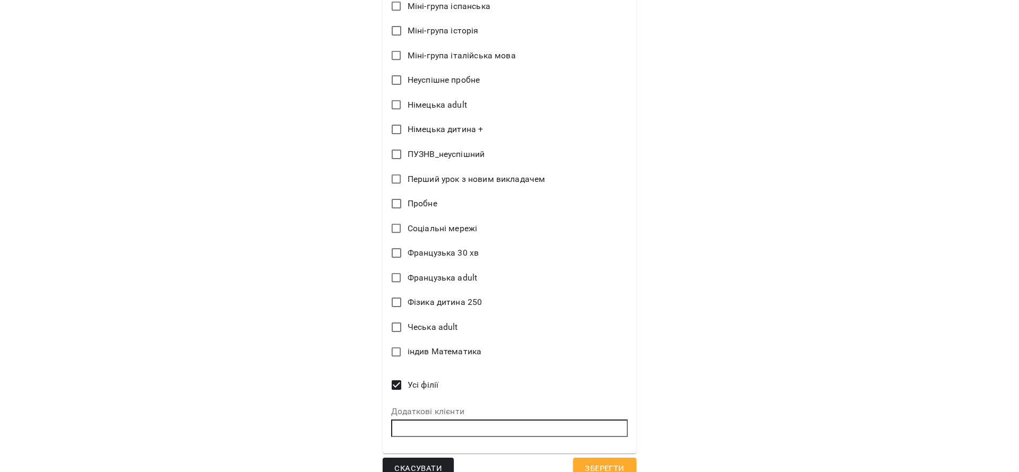
scroll to position [1586, 0]
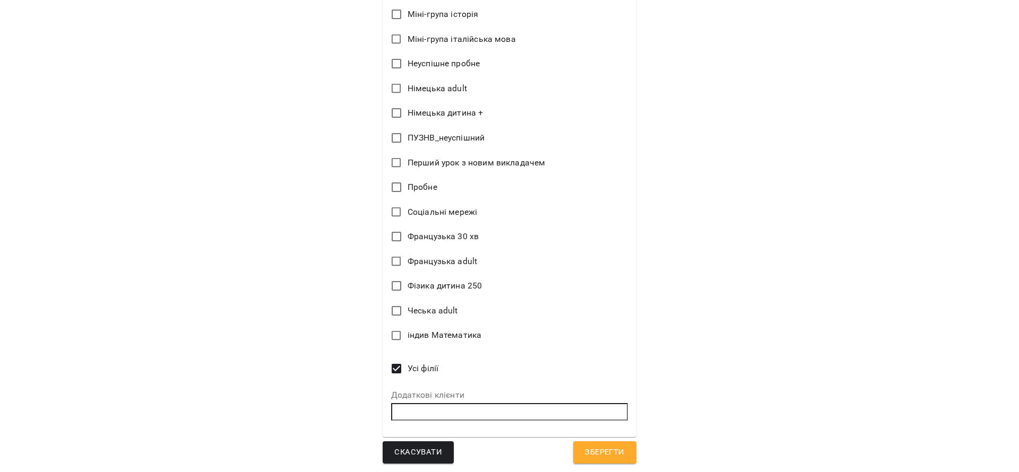
click at [585, 455] on span "Зберегти" at bounding box center [604, 453] width 39 height 14
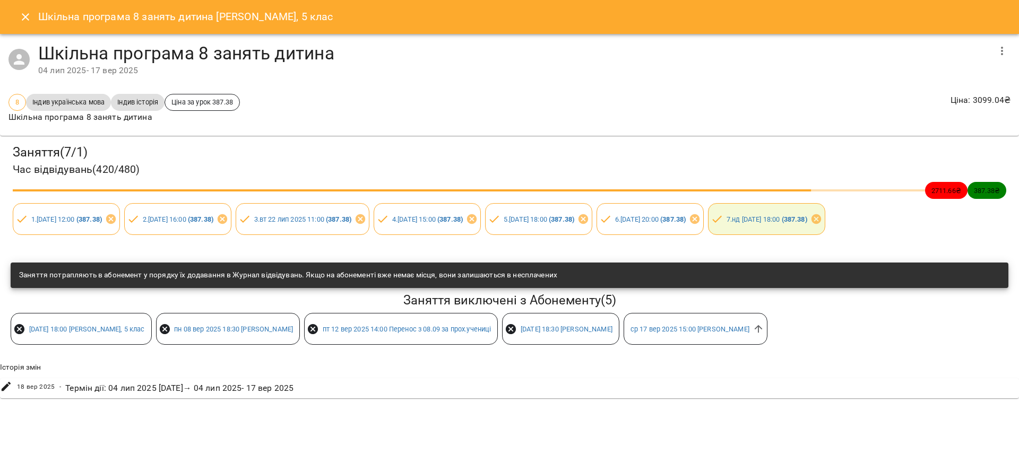
click at [17, 22] on button "Close" at bounding box center [25, 16] width 25 height 25
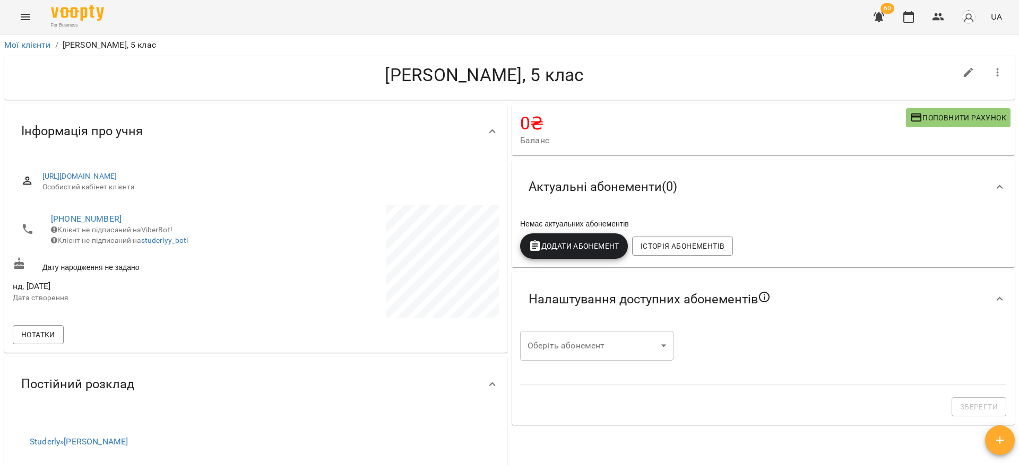
click at [924, 13] on div "60 UA" at bounding box center [936, 17] width 140 height 28
click at [910, 14] on icon "button" at bounding box center [908, 17] width 11 height 12
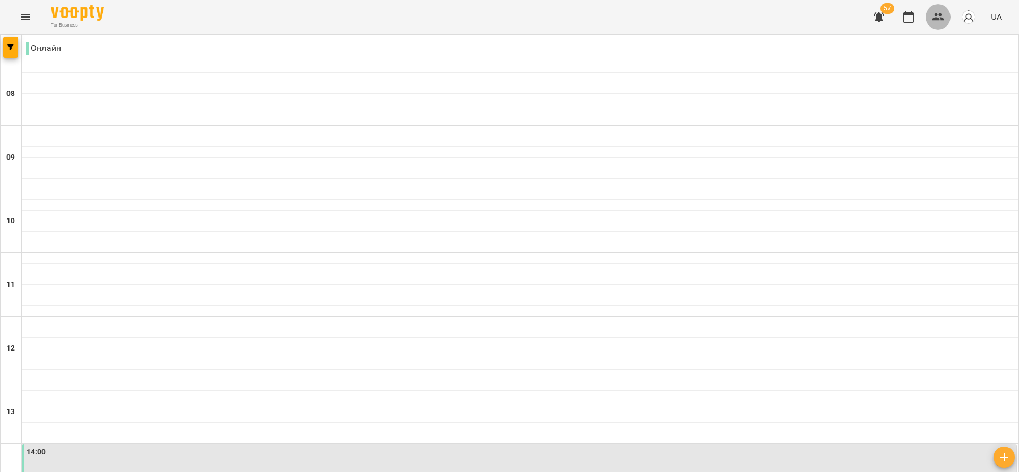
click at [935, 22] on icon "button" at bounding box center [938, 17] width 13 height 13
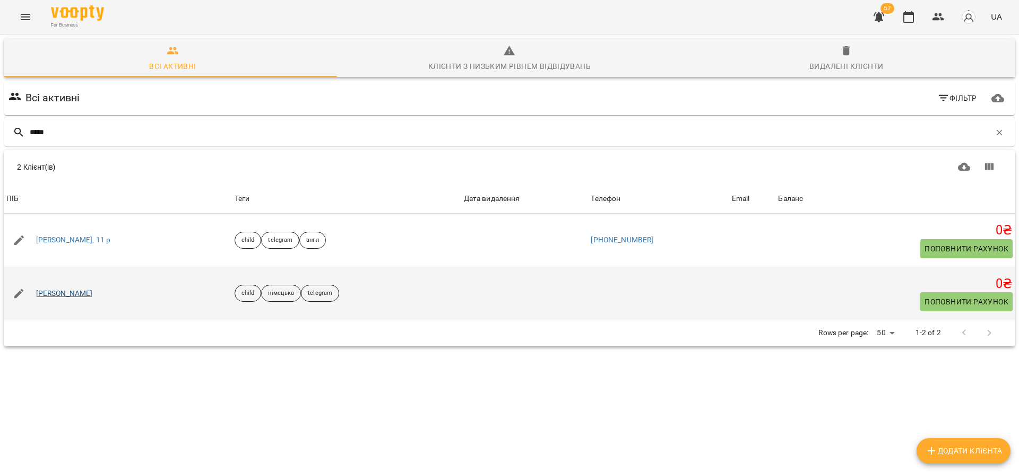
type input "*****"
click at [64, 291] on link "[PERSON_NAME]" at bounding box center [64, 294] width 57 height 11
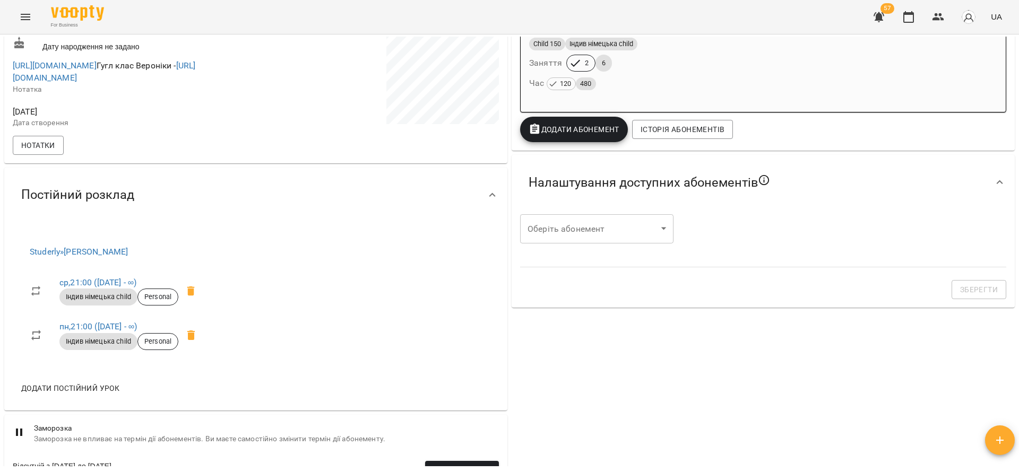
scroll to position [398, 0]
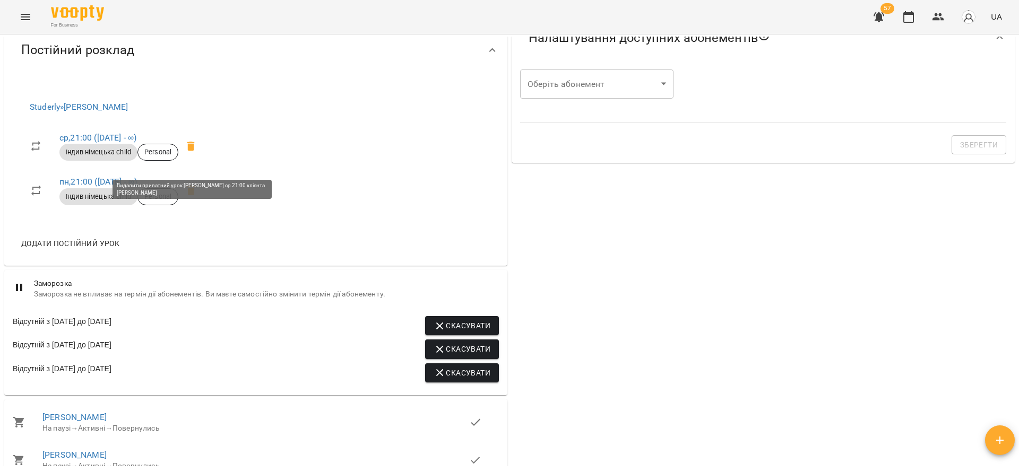
click at [195, 152] on span at bounding box center [190, 146] width 25 height 25
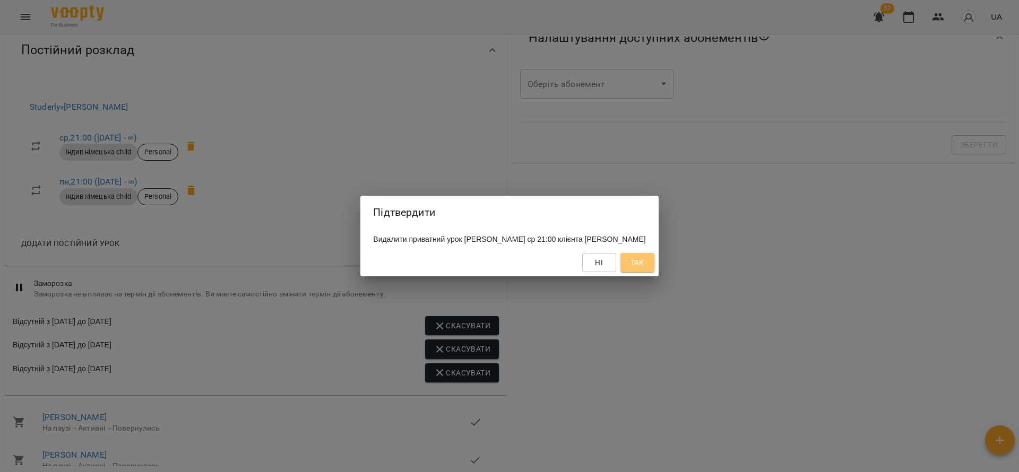
click at [644, 266] on span "Так" at bounding box center [637, 262] width 14 height 13
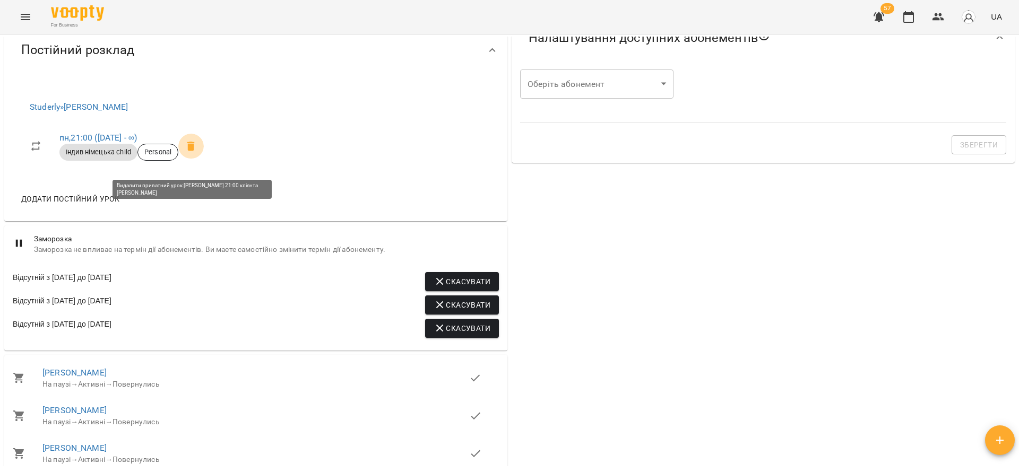
click at [192, 153] on icon at bounding box center [191, 146] width 13 height 13
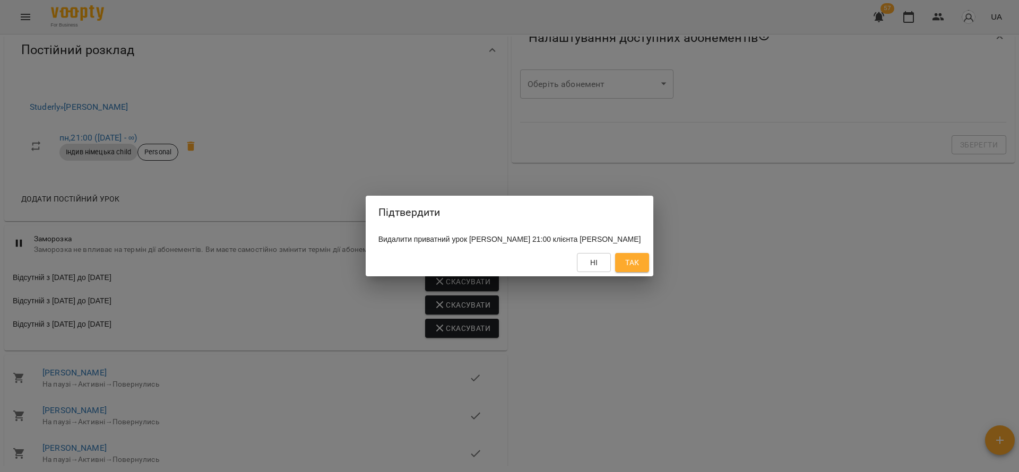
click at [639, 269] on span "Так" at bounding box center [632, 262] width 14 height 13
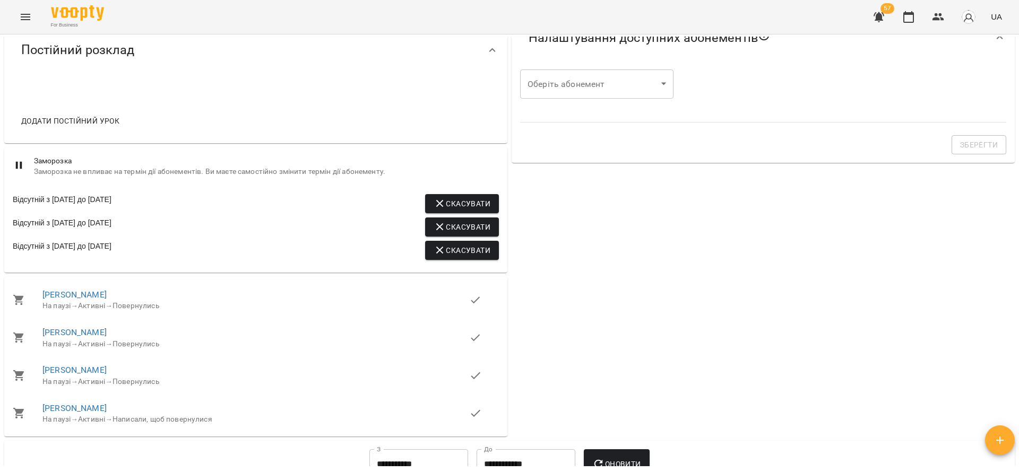
click at [95, 127] on span "Додати постійний урок" at bounding box center [70, 121] width 98 height 13
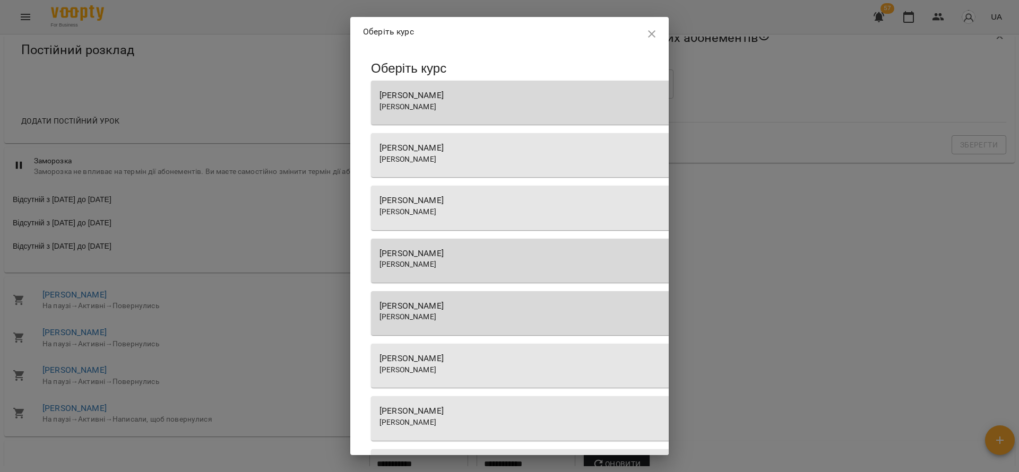
scroll to position [717, 0]
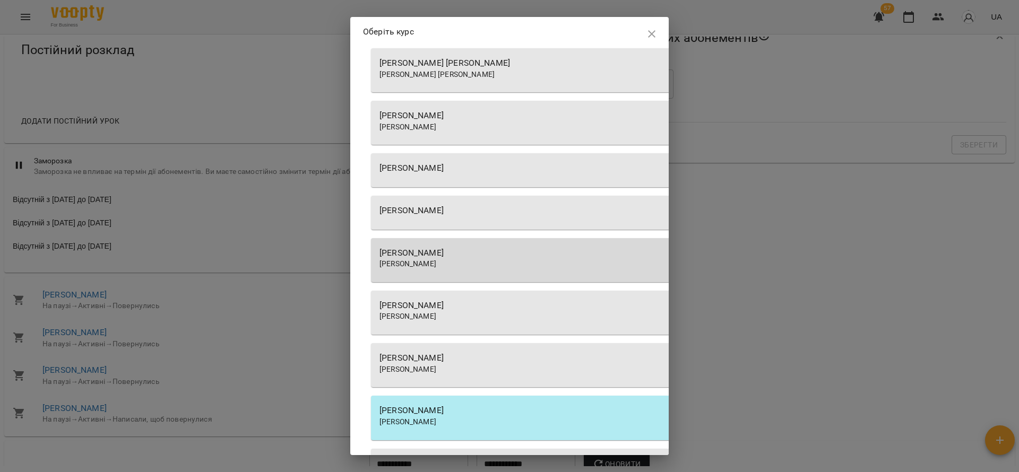
click at [474, 254] on div "[PERSON_NAME]" at bounding box center [673, 253] width 588 height 13
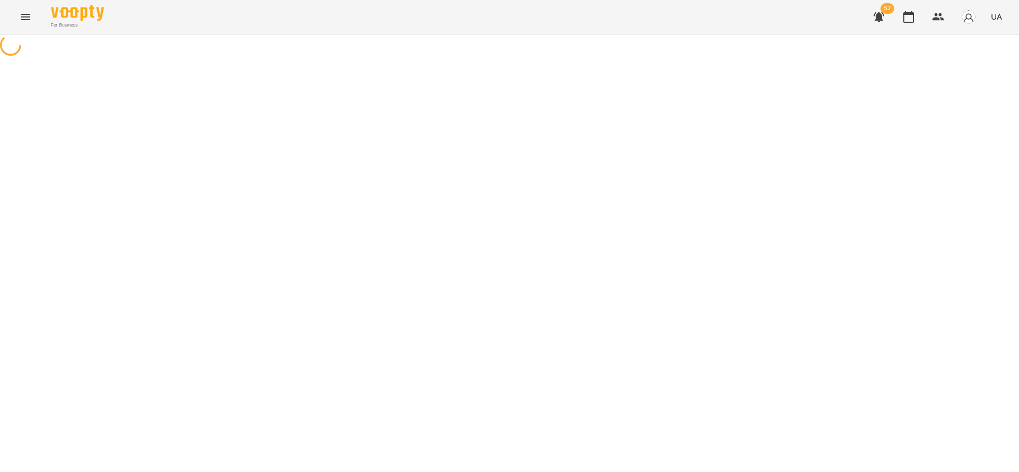
select select "**********"
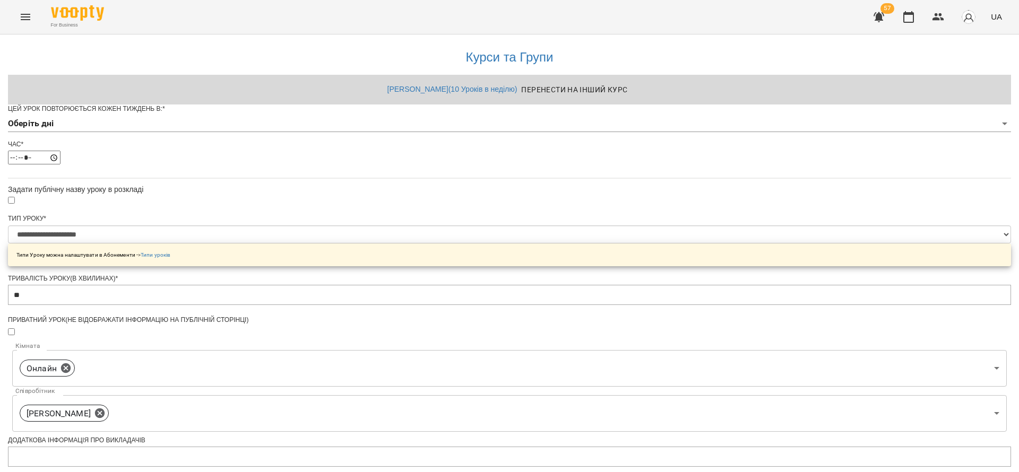
click at [420, 151] on body "**********" at bounding box center [509, 342] width 1019 height 684
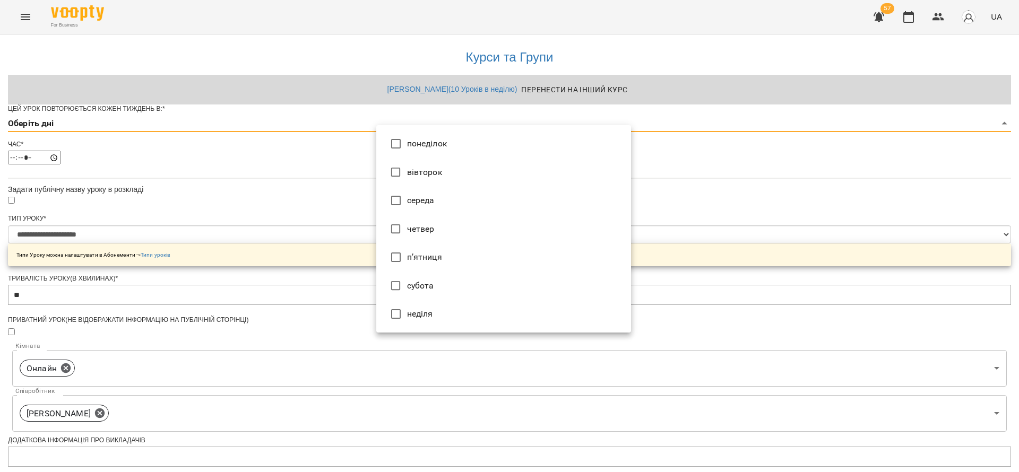
click at [418, 175] on li "вівторок" at bounding box center [503, 172] width 255 height 29
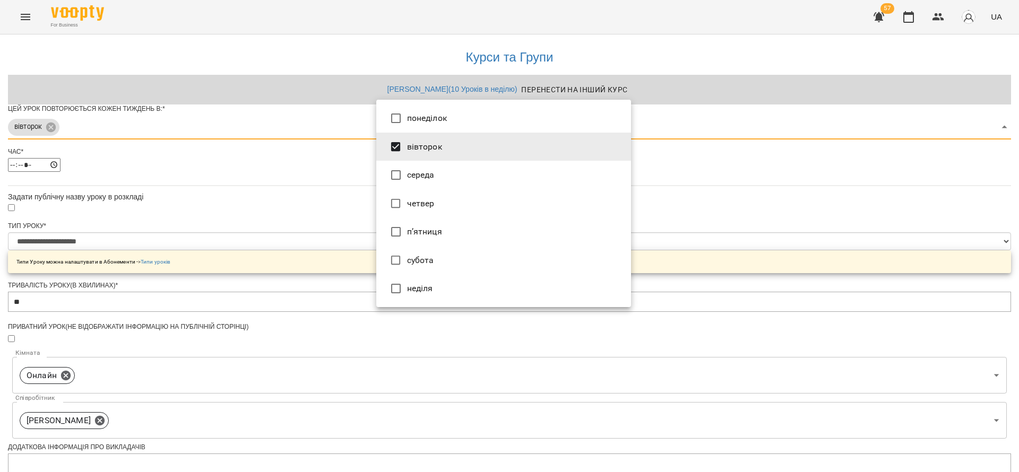
click at [430, 202] on li "четвер" at bounding box center [503, 203] width 255 height 29
type input "***"
click at [227, 214] on div at bounding box center [509, 236] width 1019 height 472
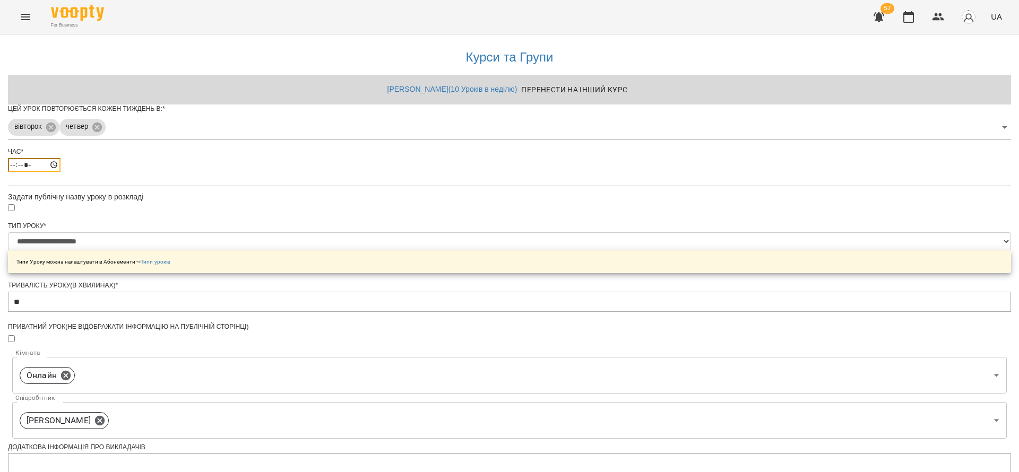
click at [60, 172] on input "*****" at bounding box center [34, 165] width 53 height 14
type input "*****"
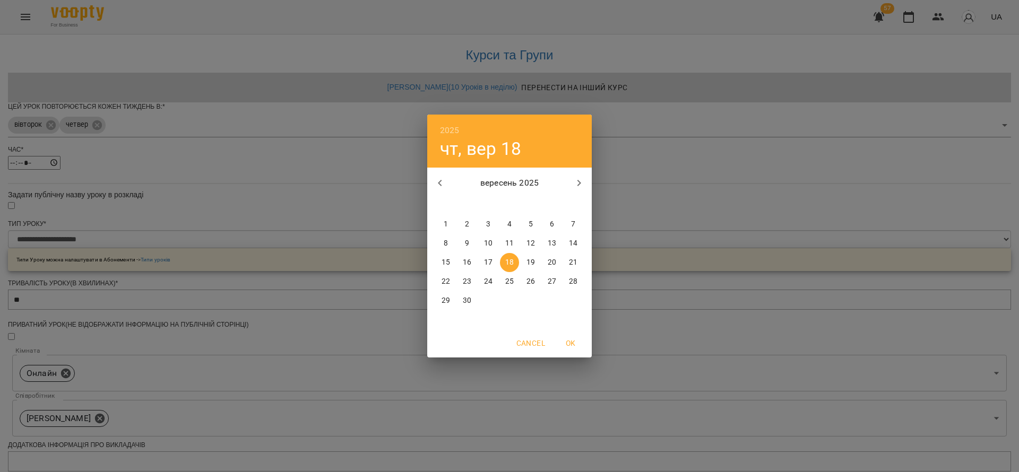
click at [448, 279] on p "22" at bounding box center [446, 281] width 8 height 11
type input "**********"
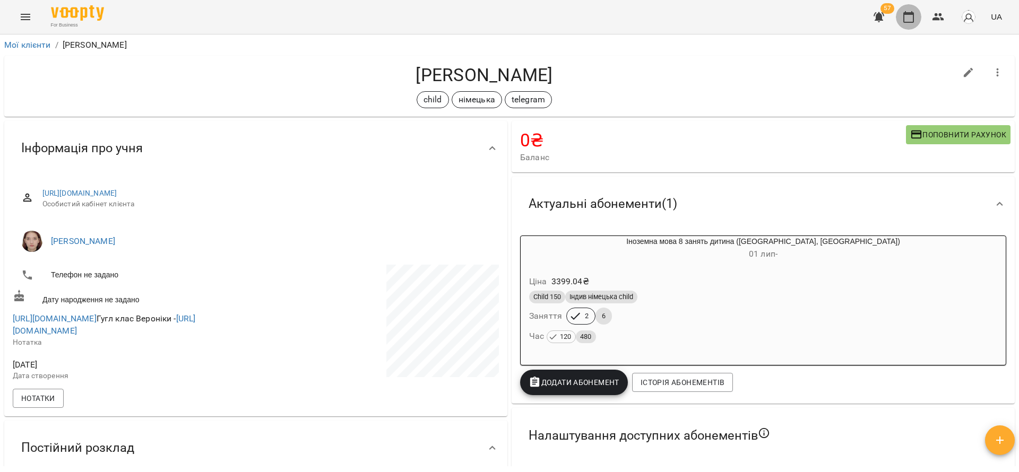
click at [907, 11] on icon "button" at bounding box center [908, 17] width 13 height 13
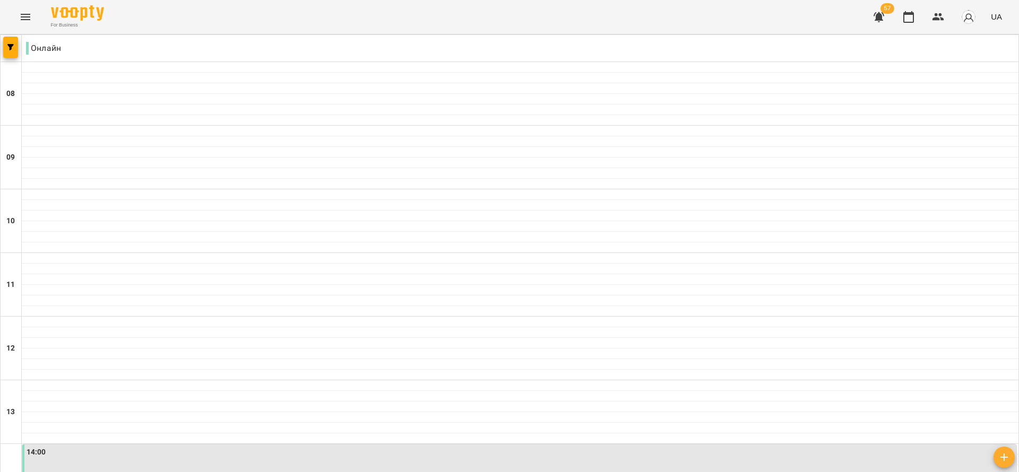
scroll to position [159, 0]
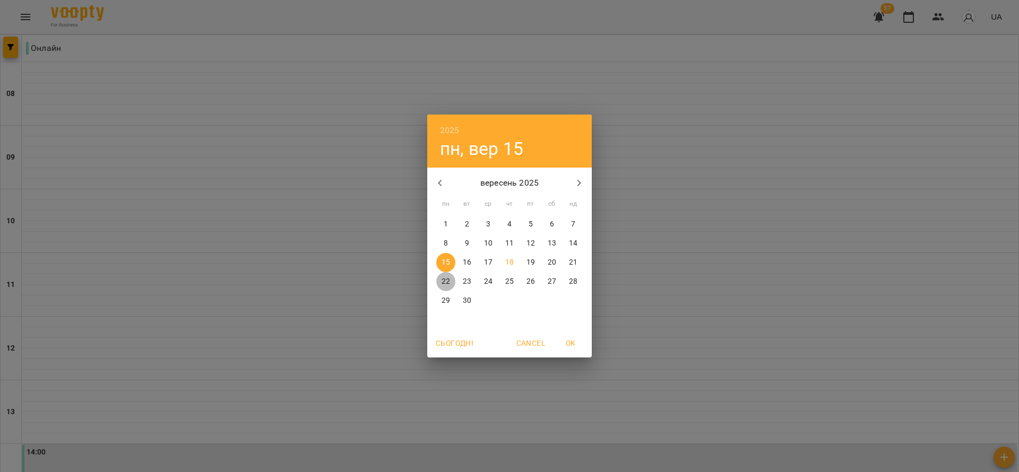
click at [447, 279] on p "22" at bounding box center [446, 281] width 8 height 11
type input "**********"
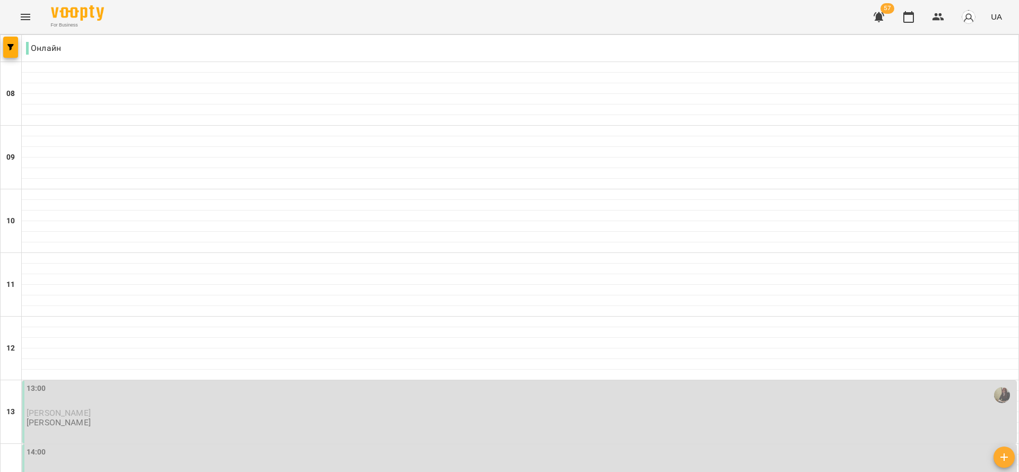
scroll to position [679, 0]
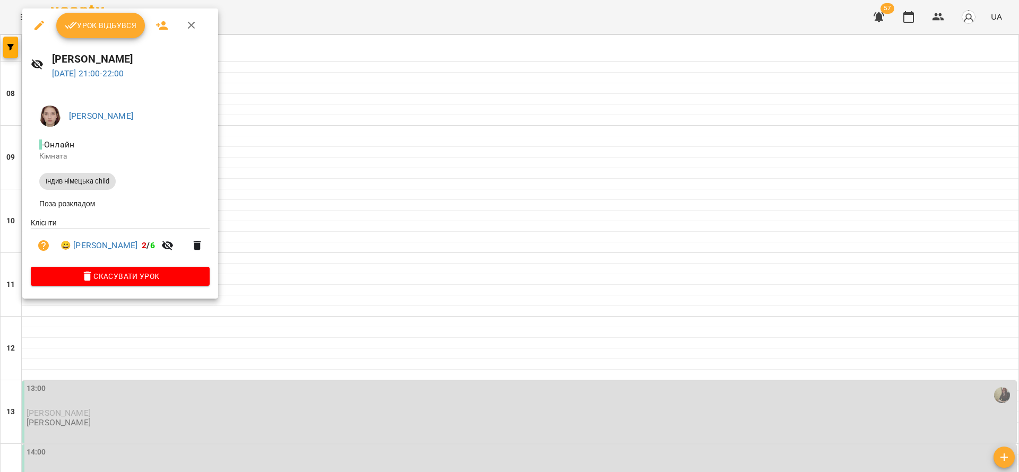
click at [441, 170] on div at bounding box center [509, 236] width 1019 height 472
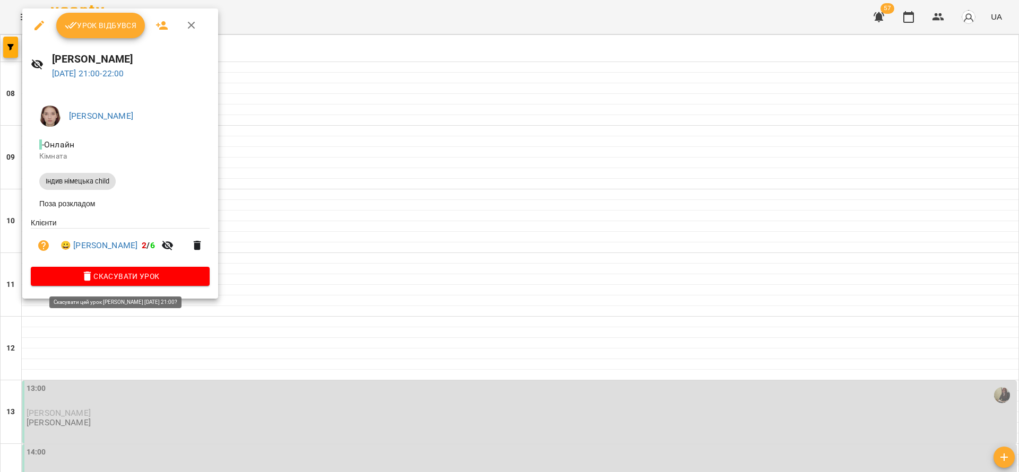
click at [168, 280] on span "Скасувати Урок" at bounding box center [120, 276] width 162 height 13
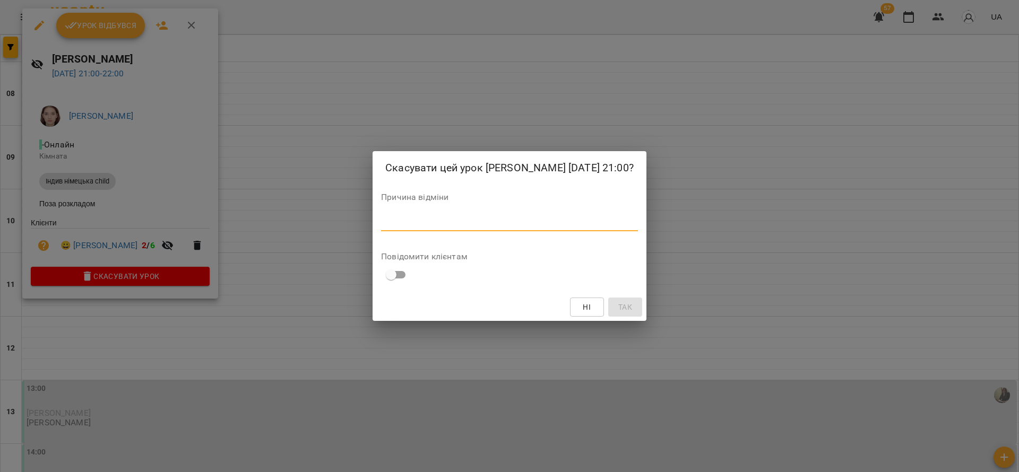
click at [512, 228] on textarea at bounding box center [509, 223] width 257 height 10
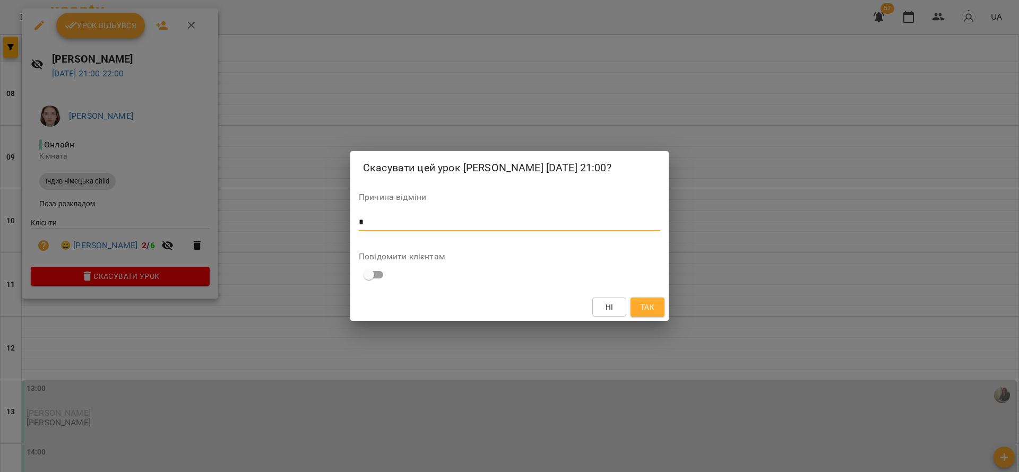
type textarea "*"
click at [644, 314] on span "Так" at bounding box center [648, 307] width 14 height 13
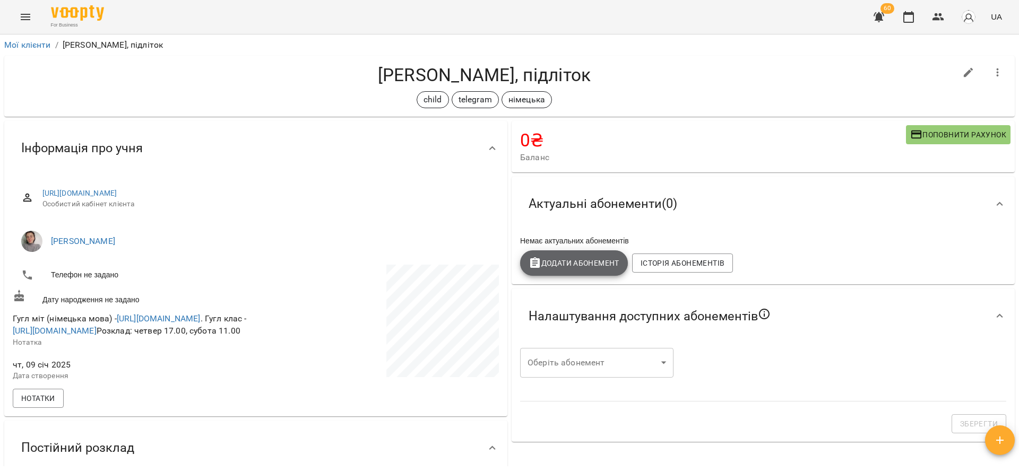
click at [603, 266] on span "Додати Абонемент" at bounding box center [574, 263] width 91 height 13
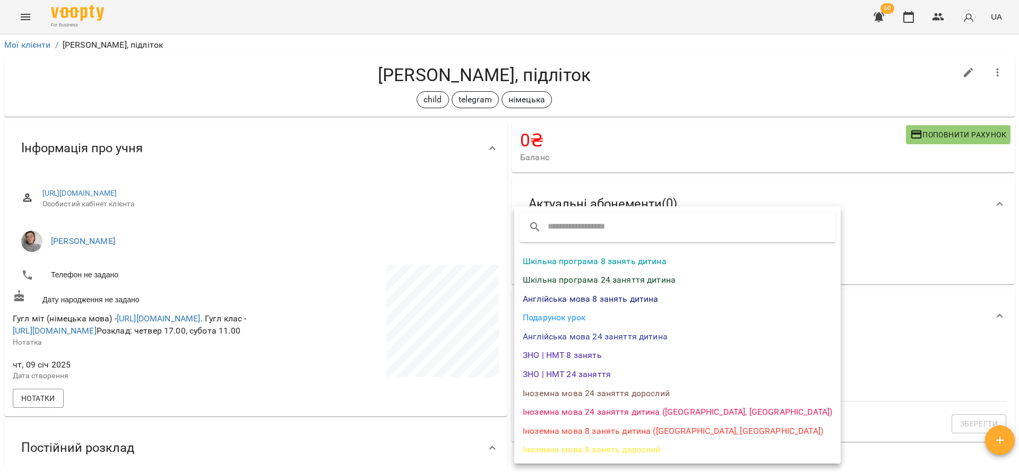
click at [561, 432] on li "Іноземна мова 8 занять дитина ([GEOGRAPHIC_DATA], [GEOGRAPHIC_DATA])" at bounding box center [677, 431] width 326 height 19
select select "*******"
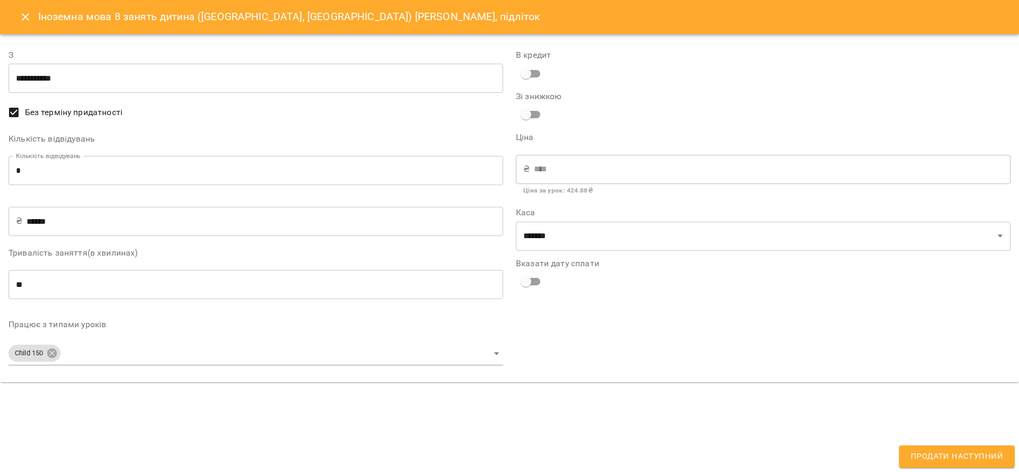
click at [94, 72] on input "**********" at bounding box center [255, 79] width 495 height 30
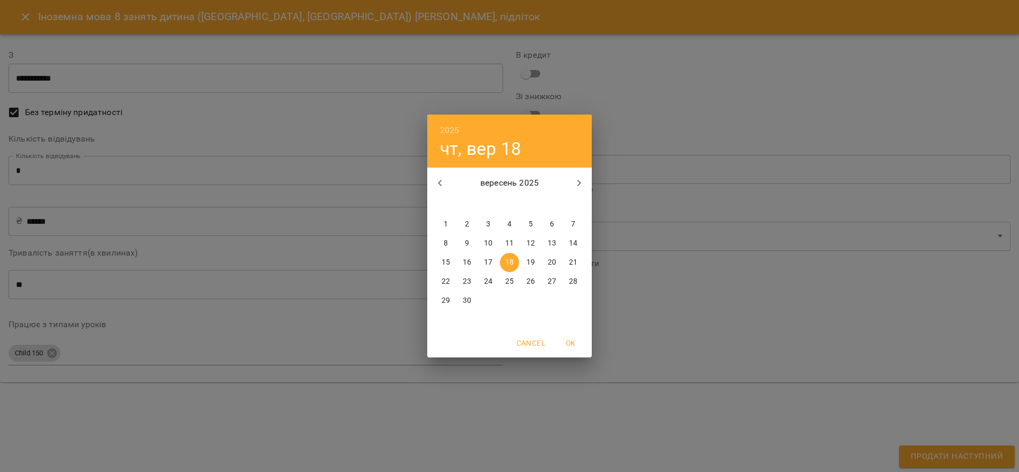
click at [448, 221] on span "1" at bounding box center [445, 224] width 19 height 11
type input "**********"
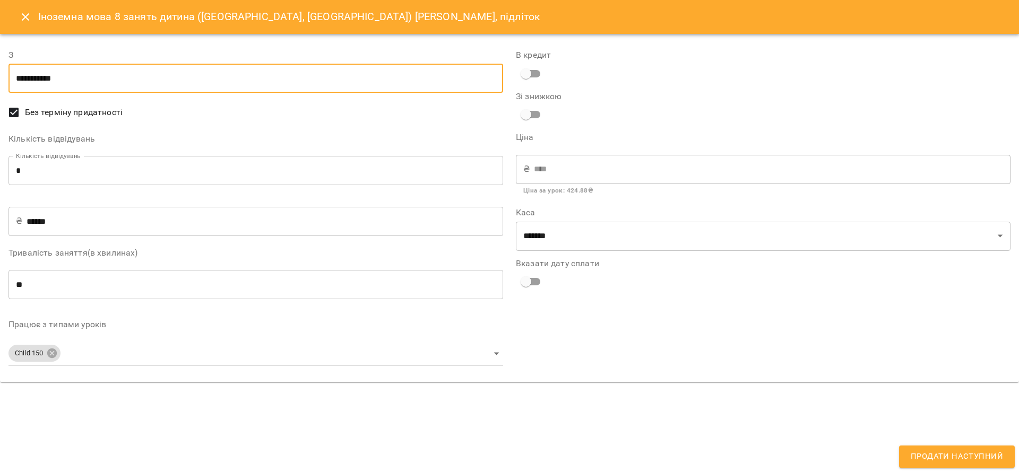
click at [104, 358] on body "For Business 60 UA Мої клієнти / Олександр Шеховцов, підліток Олександр Шеховцо…" at bounding box center [509, 253] width 1019 height 507
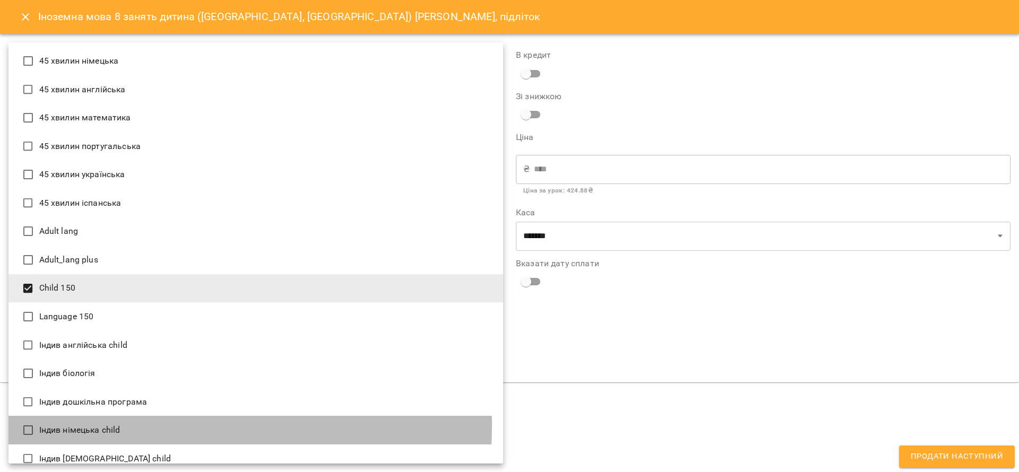
click at [107, 426] on li "Індив німецька child" at bounding box center [255, 430] width 495 height 29
type input "**********"
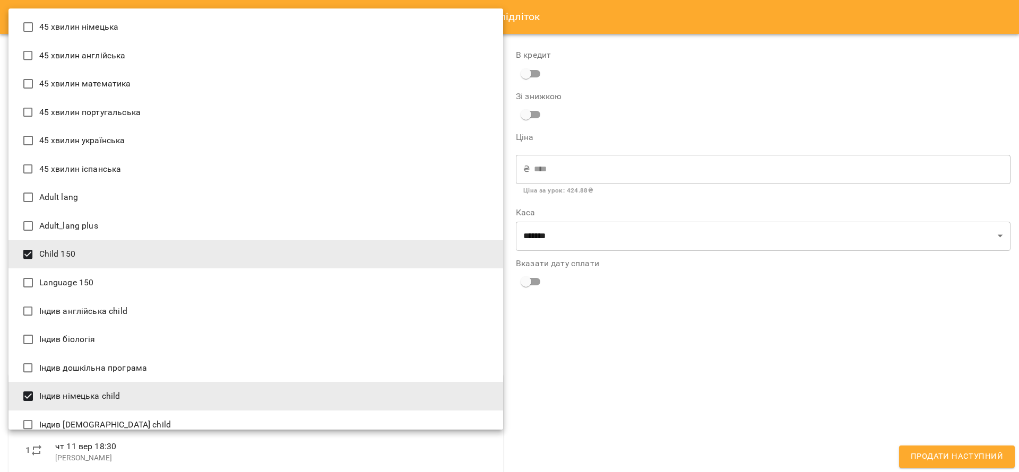
drag, startPoint x: 730, startPoint y: 337, endPoint x: 748, endPoint y: 343, distance: 18.5
click at [731, 337] on div at bounding box center [509, 236] width 1019 height 472
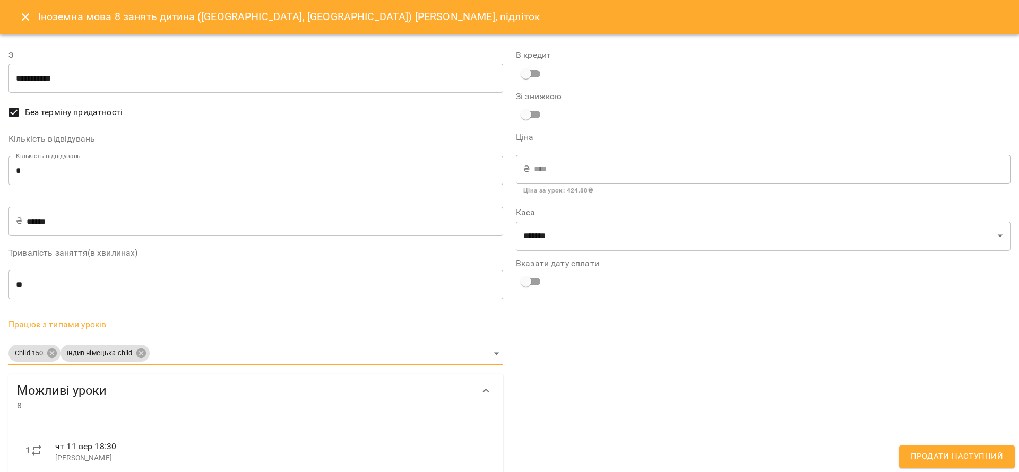
click at [989, 454] on span "Продати наступний" at bounding box center [957, 457] width 92 height 14
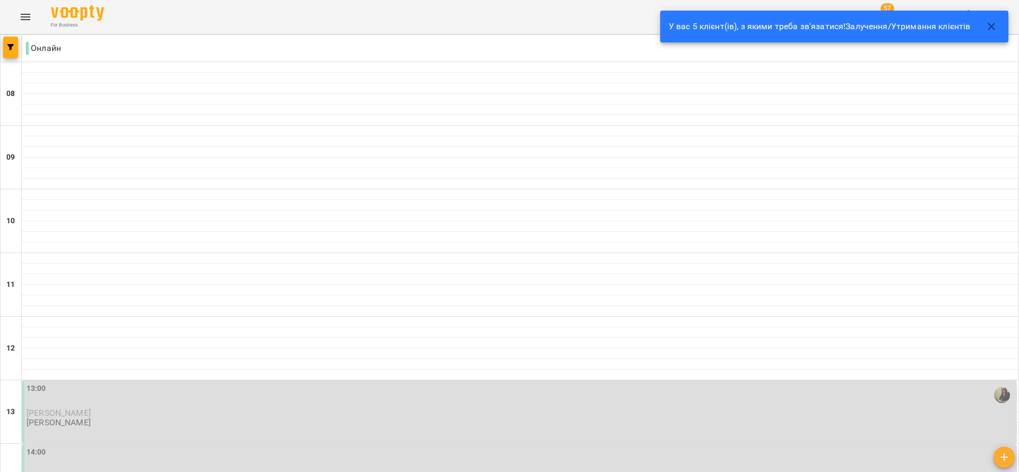
scroll to position [679, 0]
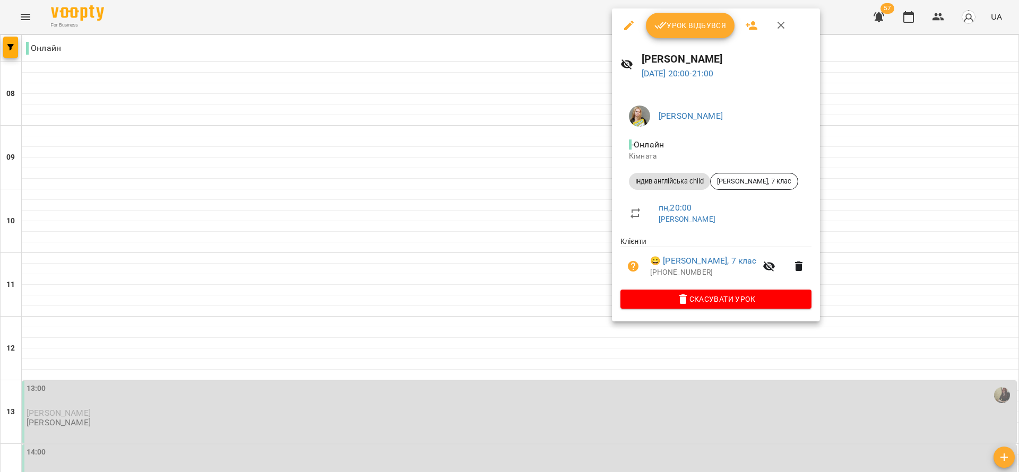
click at [103, 203] on div at bounding box center [509, 236] width 1019 height 472
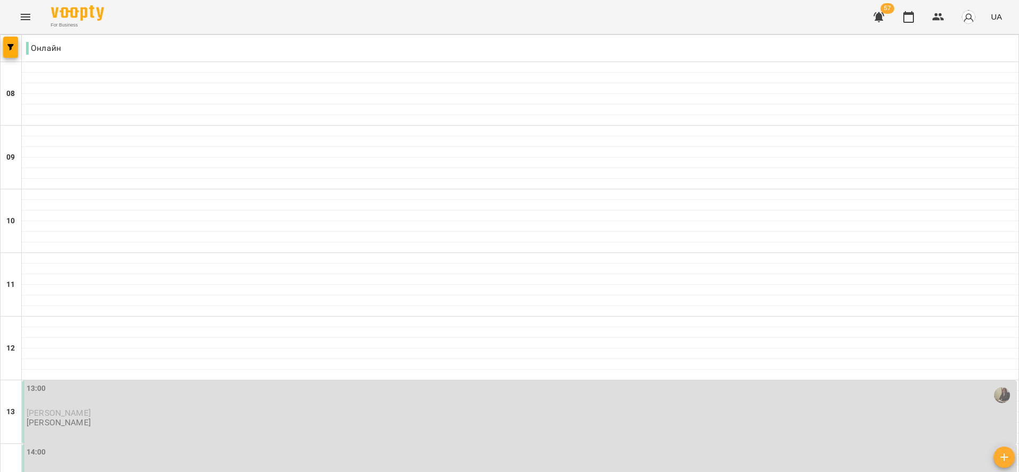
click at [950, 8] on div "57 UA" at bounding box center [936, 17] width 140 height 28
click at [945, 19] on button "button" at bounding box center [938, 16] width 25 height 25
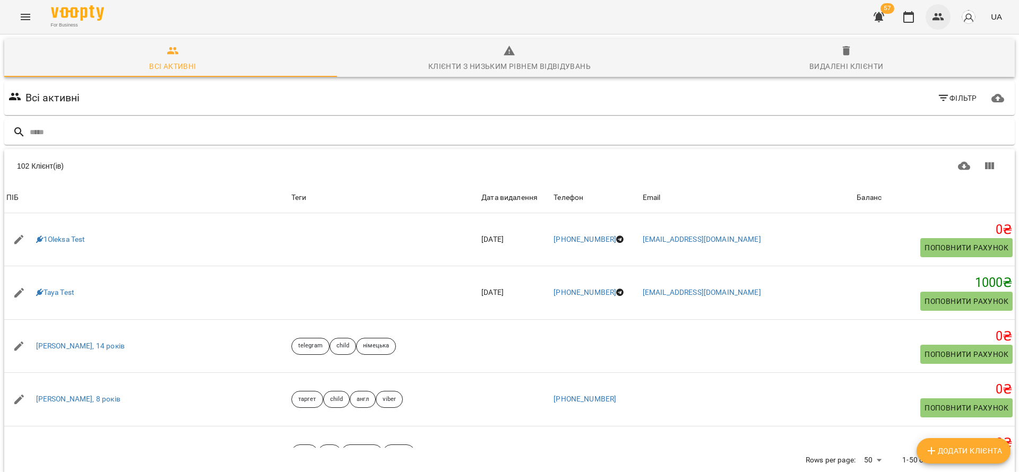
type input "*"
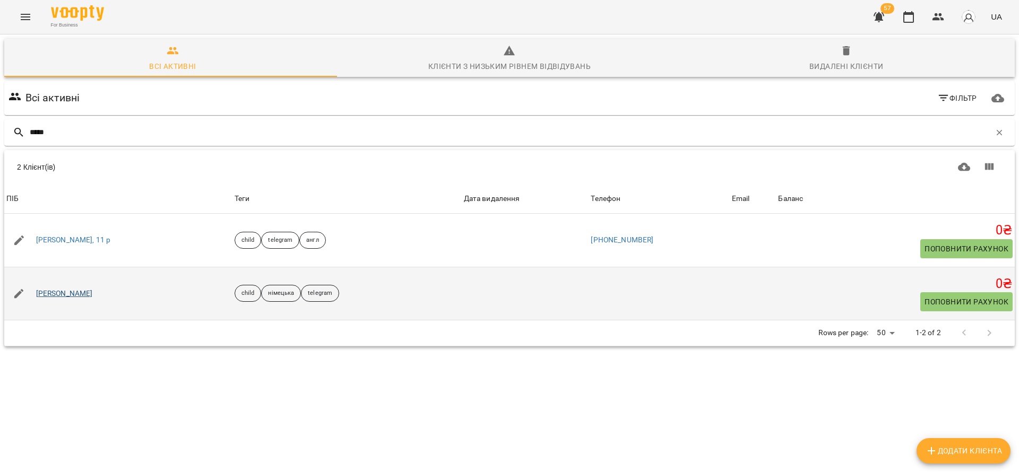
type input "*****"
click at [77, 296] on link "[PERSON_NAME]" at bounding box center [64, 294] width 57 height 11
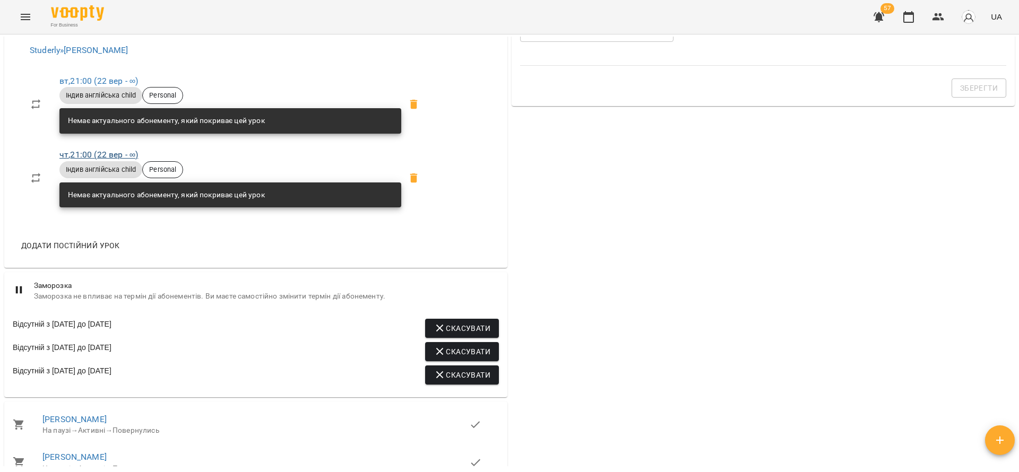
scroll to position [398, 0]
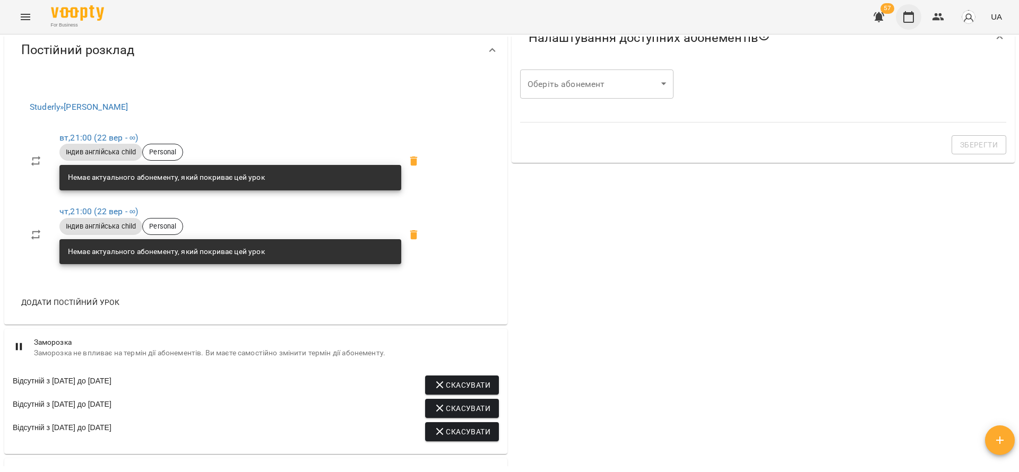
click at [915, 7] on button "button" at bounding box center [908, 16] width 25 height 25
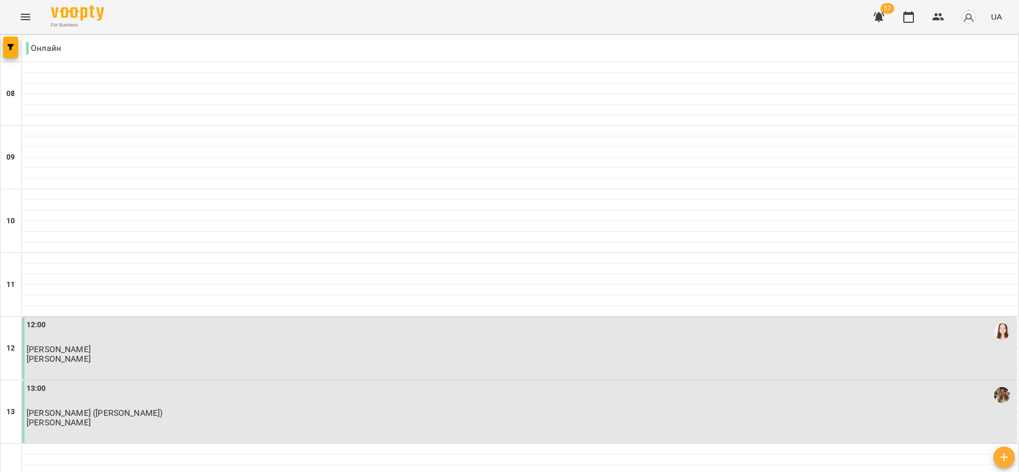
scroll to position [679, 0]
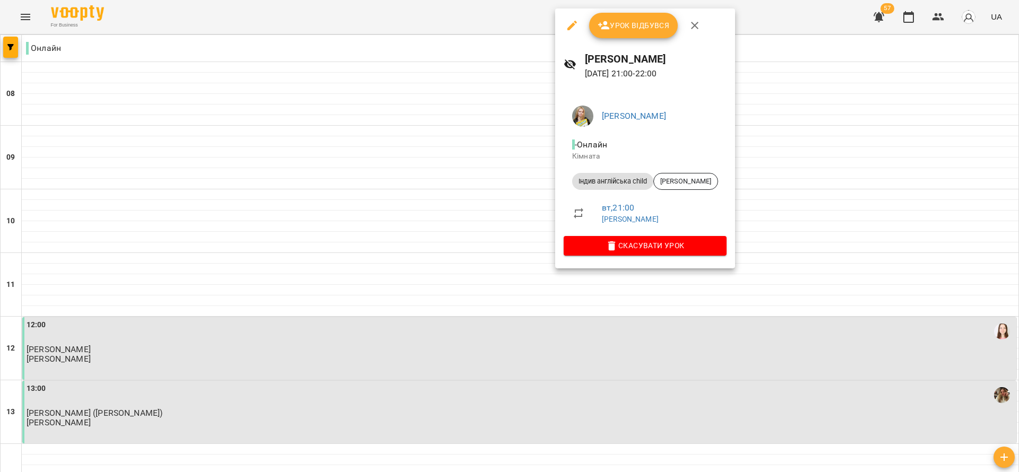
click at [572, 25] on icon "button" at bounding box center [572, 26] width 10 height 10
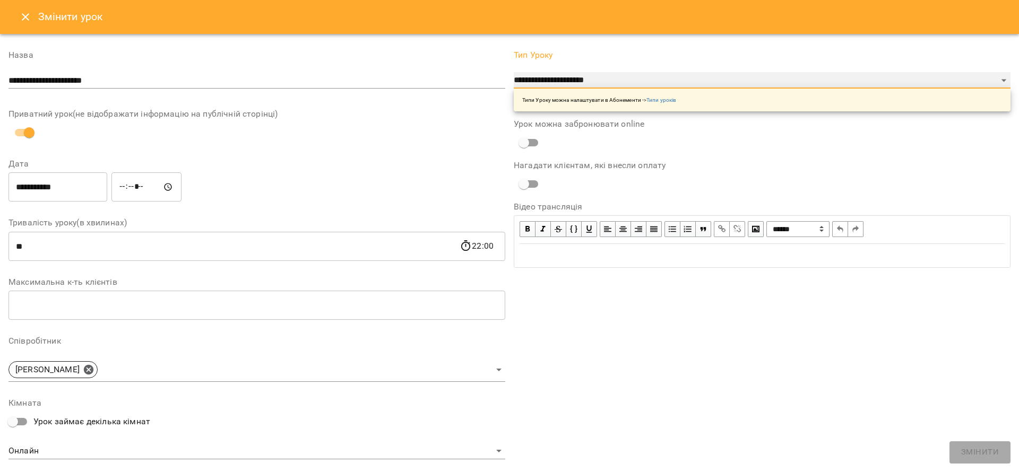
click at [628, 85] on select "**********" at bounding box center [762, 80] width 497 height 17
select select "******"
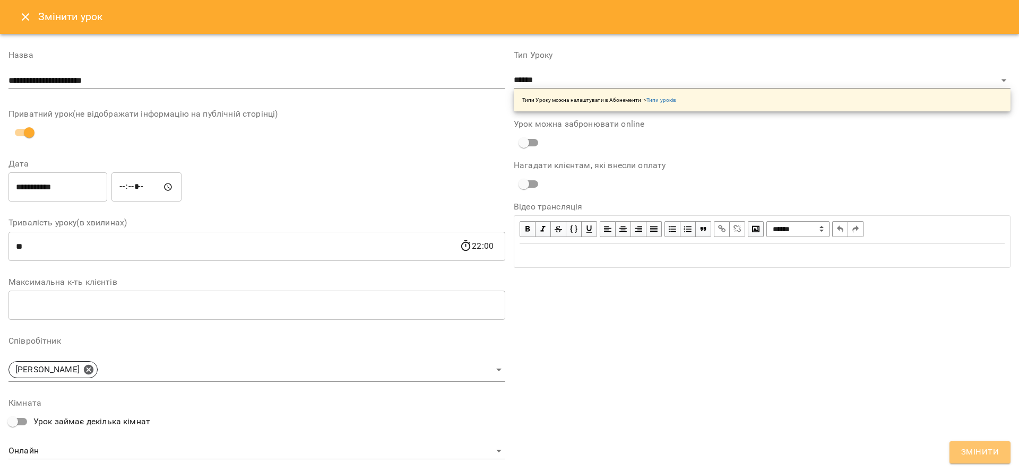
click at [966, 461] on button "Змінити" at bounding box center [979, 453] width 61 height 22
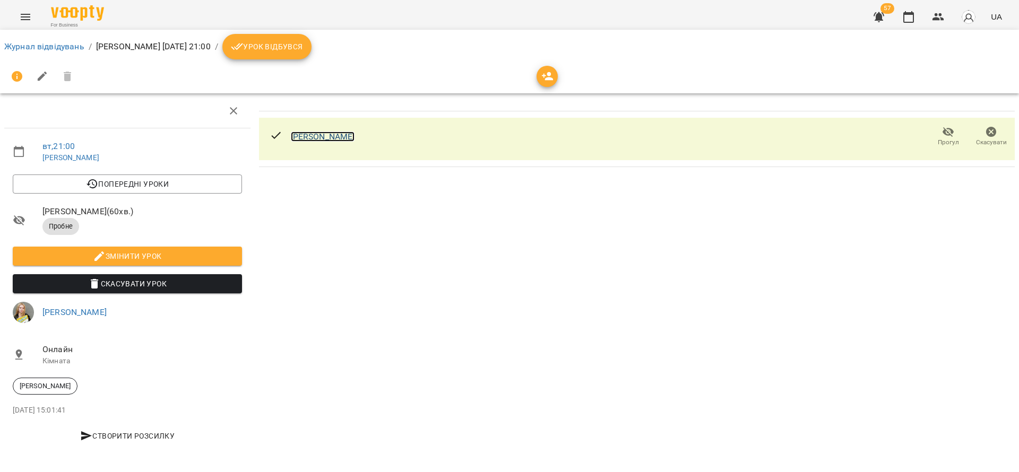
click at [324, 136] on link "[PERSON_NAME]" at bounding box center [323, 137] width 64 height 10
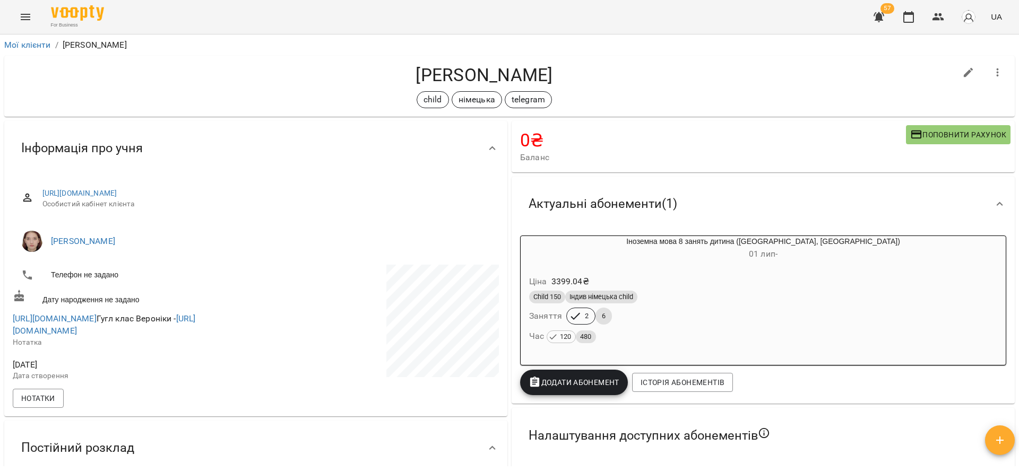
click at [732, 298] on div "Child 150 Індив німецька child" at bounding box center [763, 297] width 468 height 13
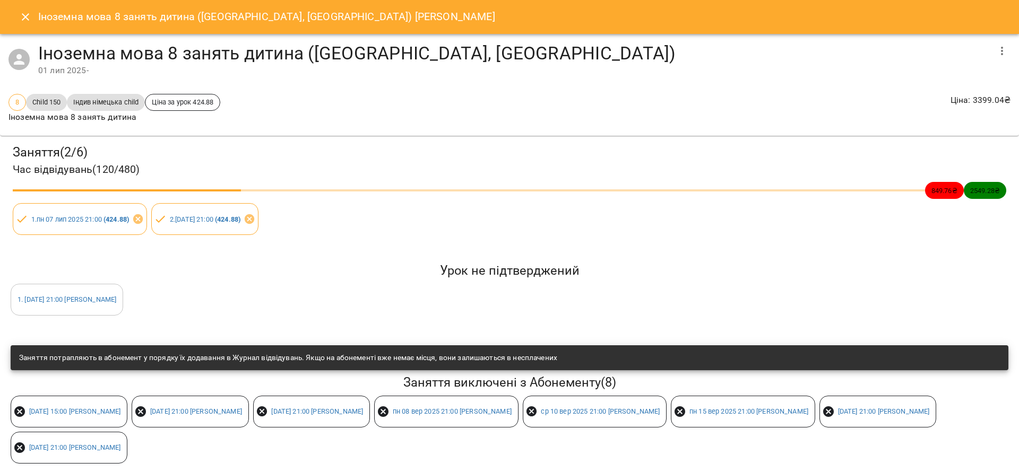
click at [996, 45] on icon "button" at bounding box center [1002, 51] width 13 height 13
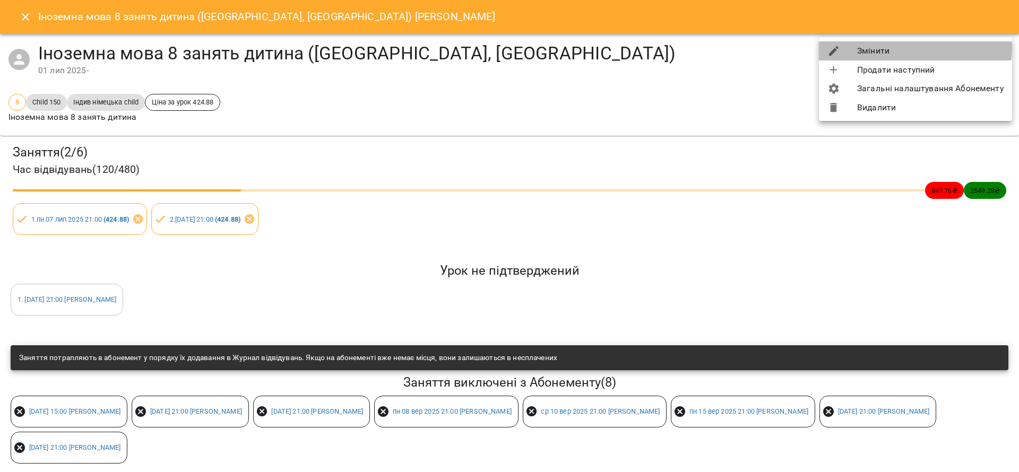
click at [909, 48] on li "Змінити" at bounding box center [915, 50] width 193 height 19
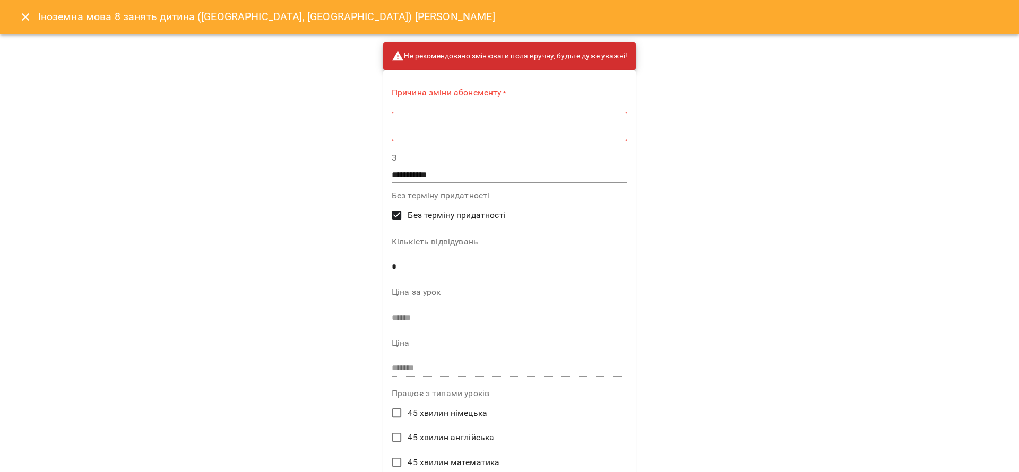
click at [446, 136] on div "* ​" at bounding box center [510, 126] width 236 height 30
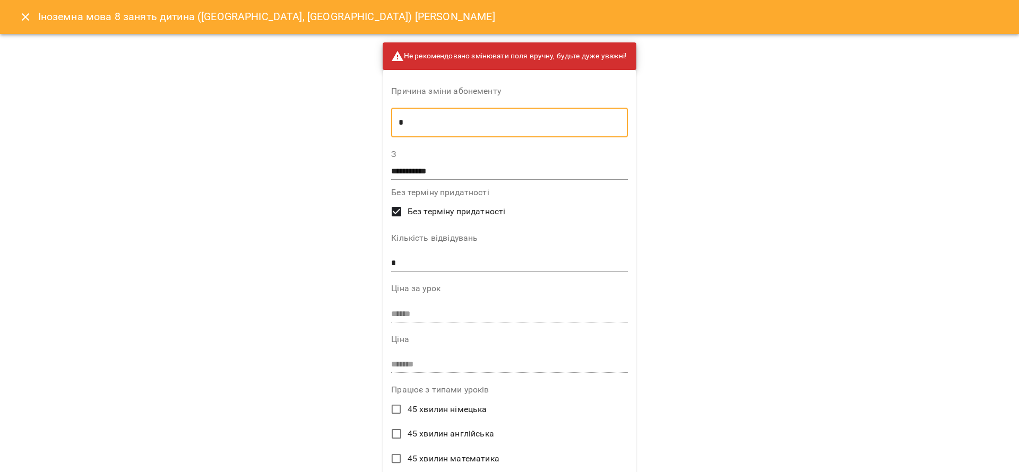
type textarea "*"
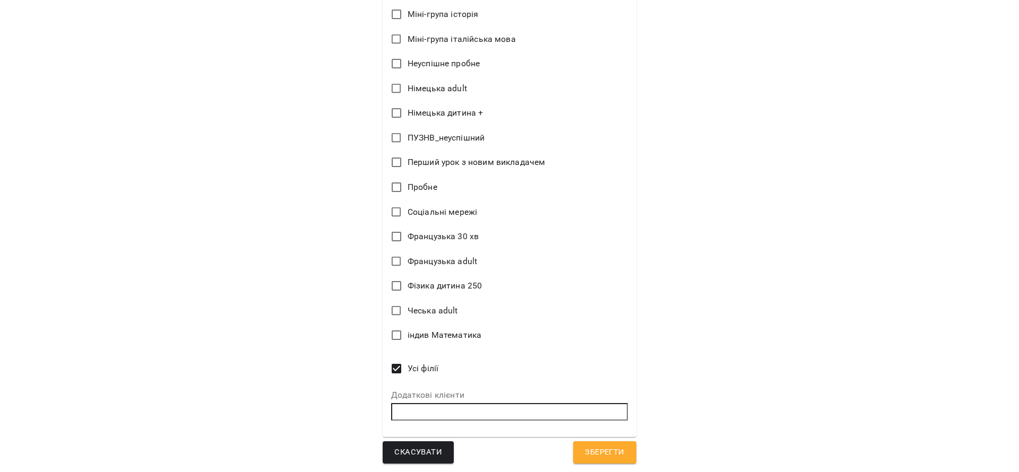
scroll to position [420, 0]
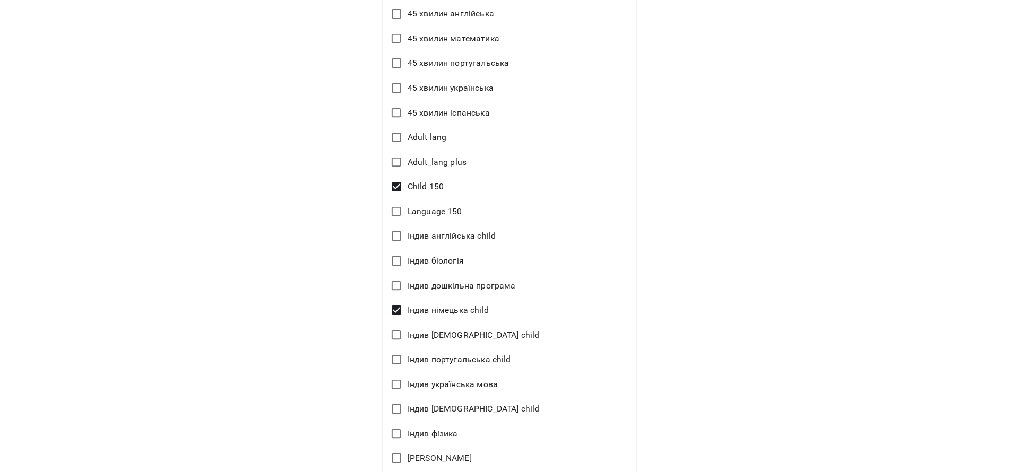
click at [460, 233] on span "Індив англійська child" at bounding box center [452, 236] width 88 height 13
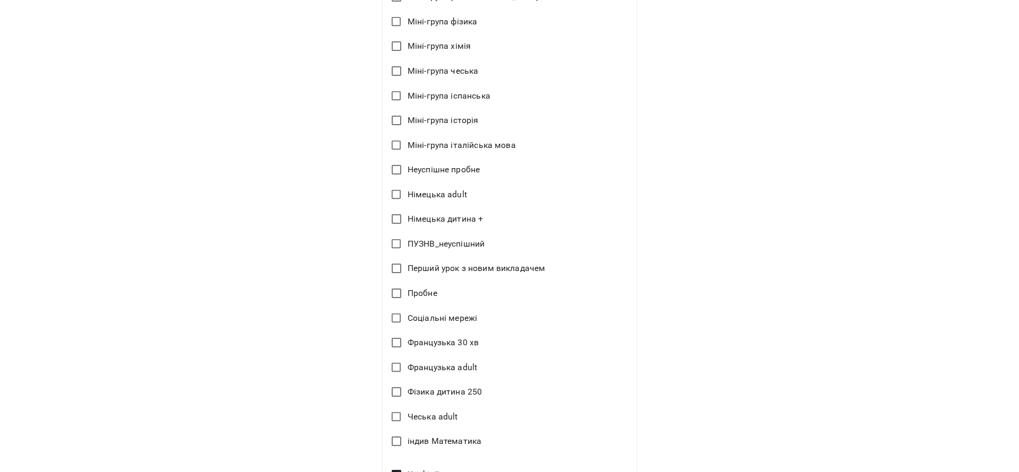
scroll to position [1507, 0]
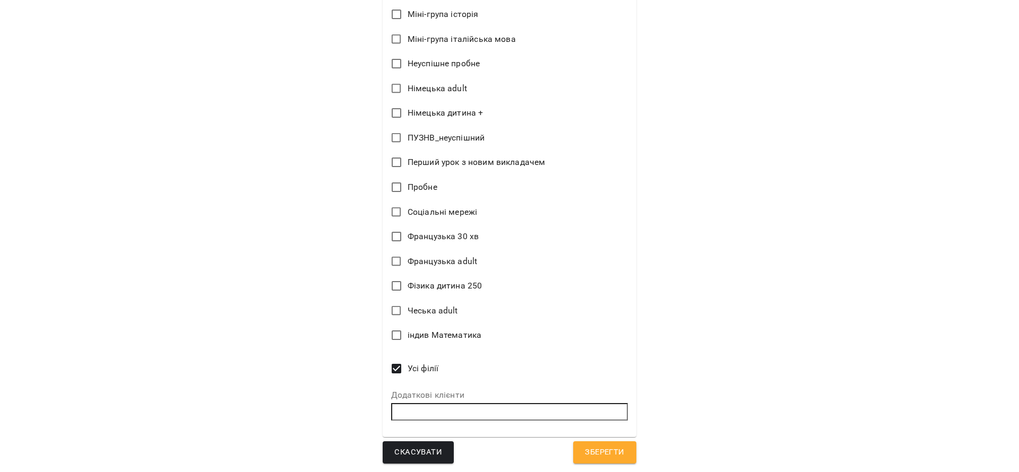
click at [576, 444] on button "Зберегти" at bounding box center [604, 453] width 63 height 22
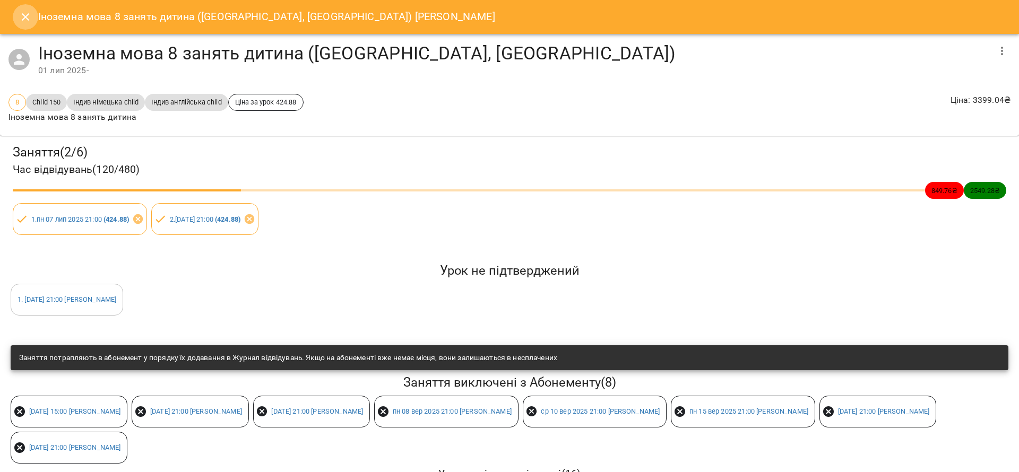
click at [26, 11] on icon "Close" at bounding box center [25, 17] width 13 height 13
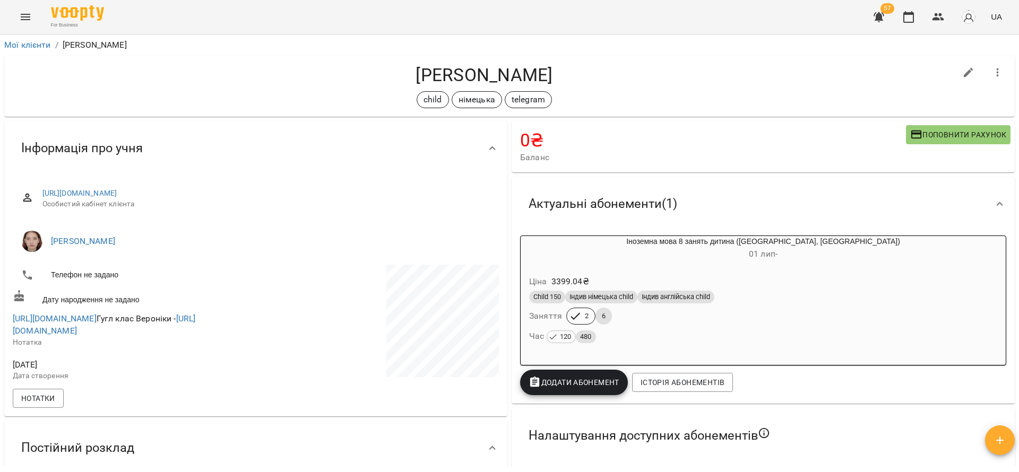
click at [708, 101] on div "child німецька telegram" at bounding box center [484, 99] width 943 height 17
click at [915, 18] on icon "button" at bounding box center [908, 17] width 13 height 13
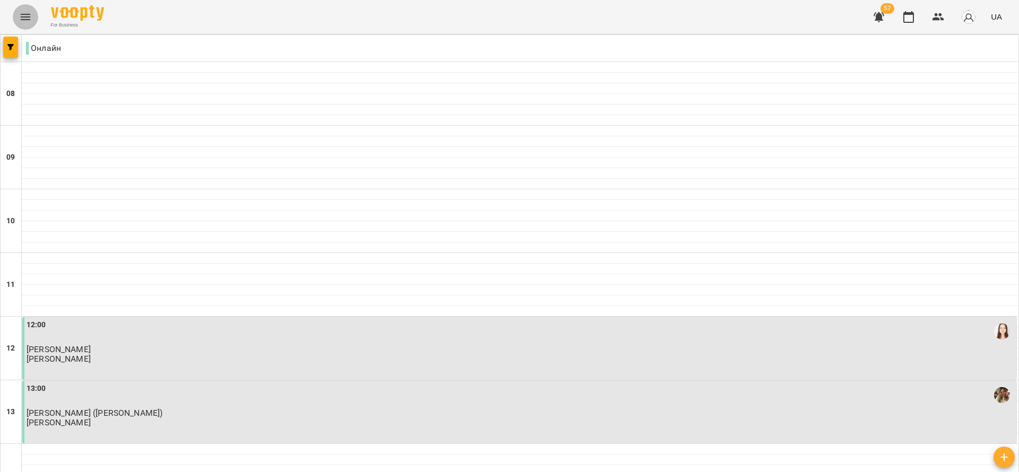
click at [25, 12] on icon "Menu" at bounding box center [25, 17] width 13 height 13
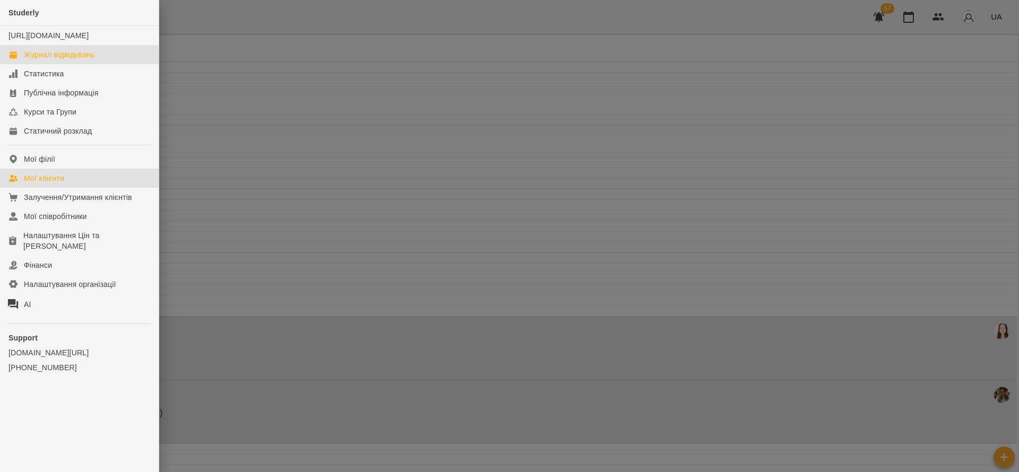
click at [45, 184] on div "Мої клієнти" at bounding box center [44, 178] width 40 height 11
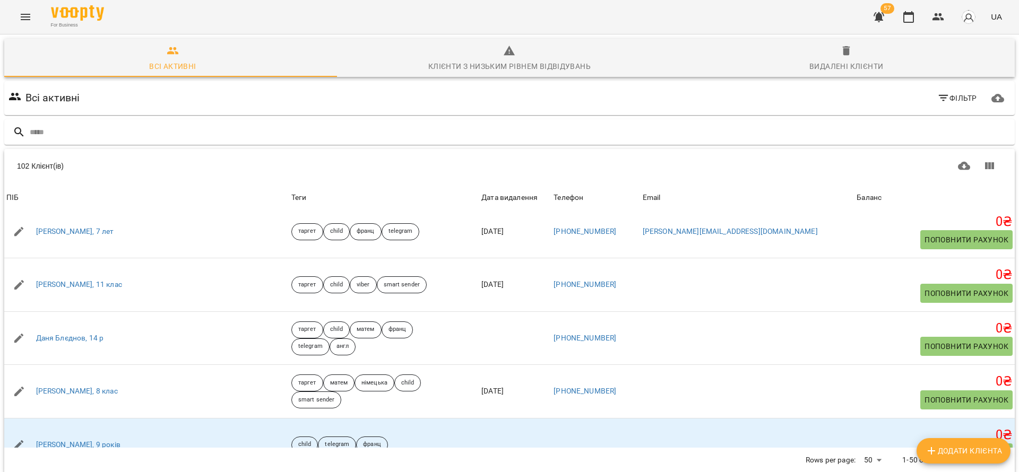
scroll to position [1672, 0]
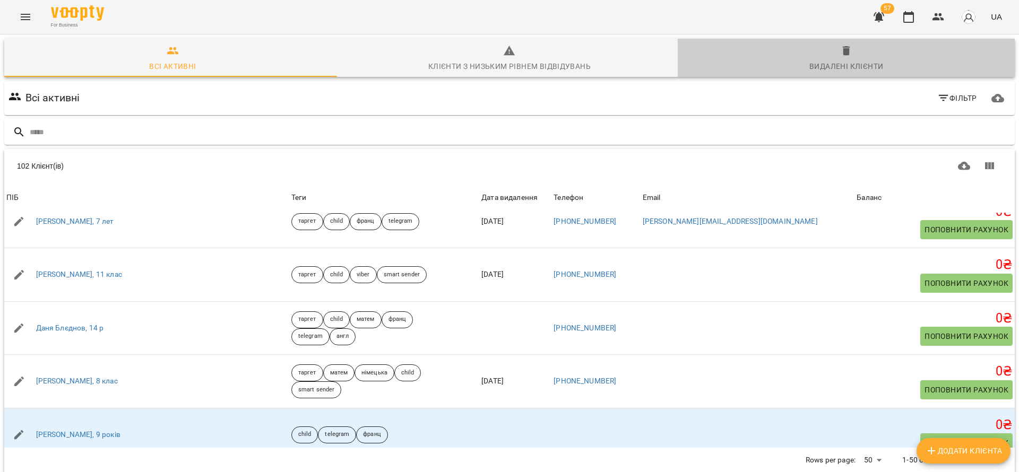
click at [850, 68] on div "Видалені клієнти" at bounding box center [846, 66] width 74 height 13
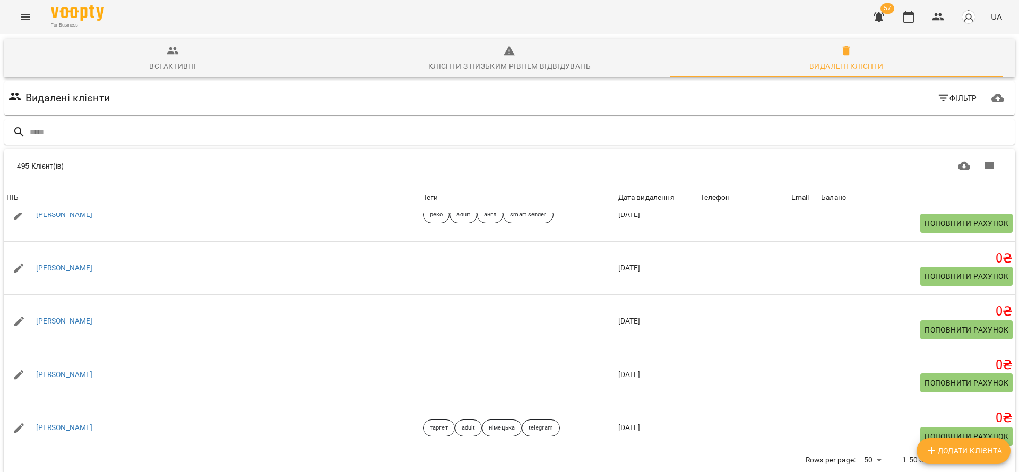
scroll to position [0, 0]
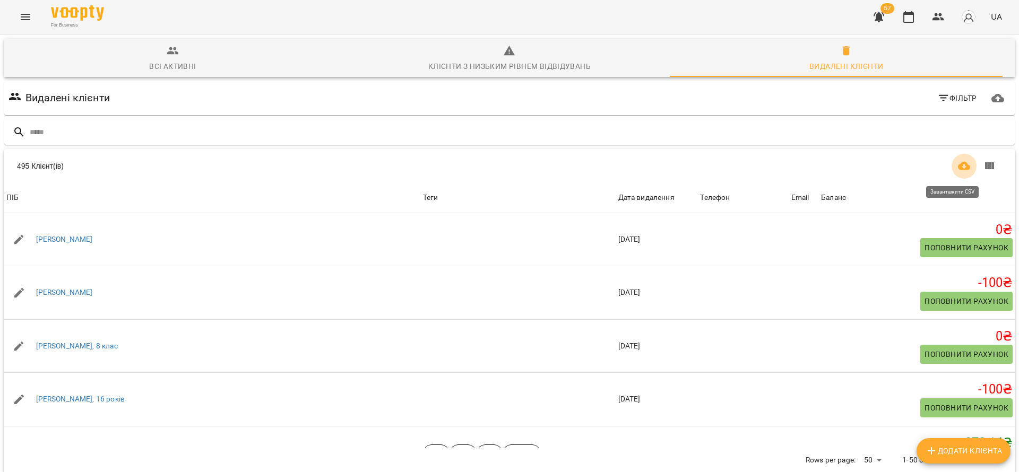
click at [952, 174] on button "Завантажити CSV" at bounding box center [964, 165] width 25 height 25
